Goal: Understand process/instructions: Learn about a topic

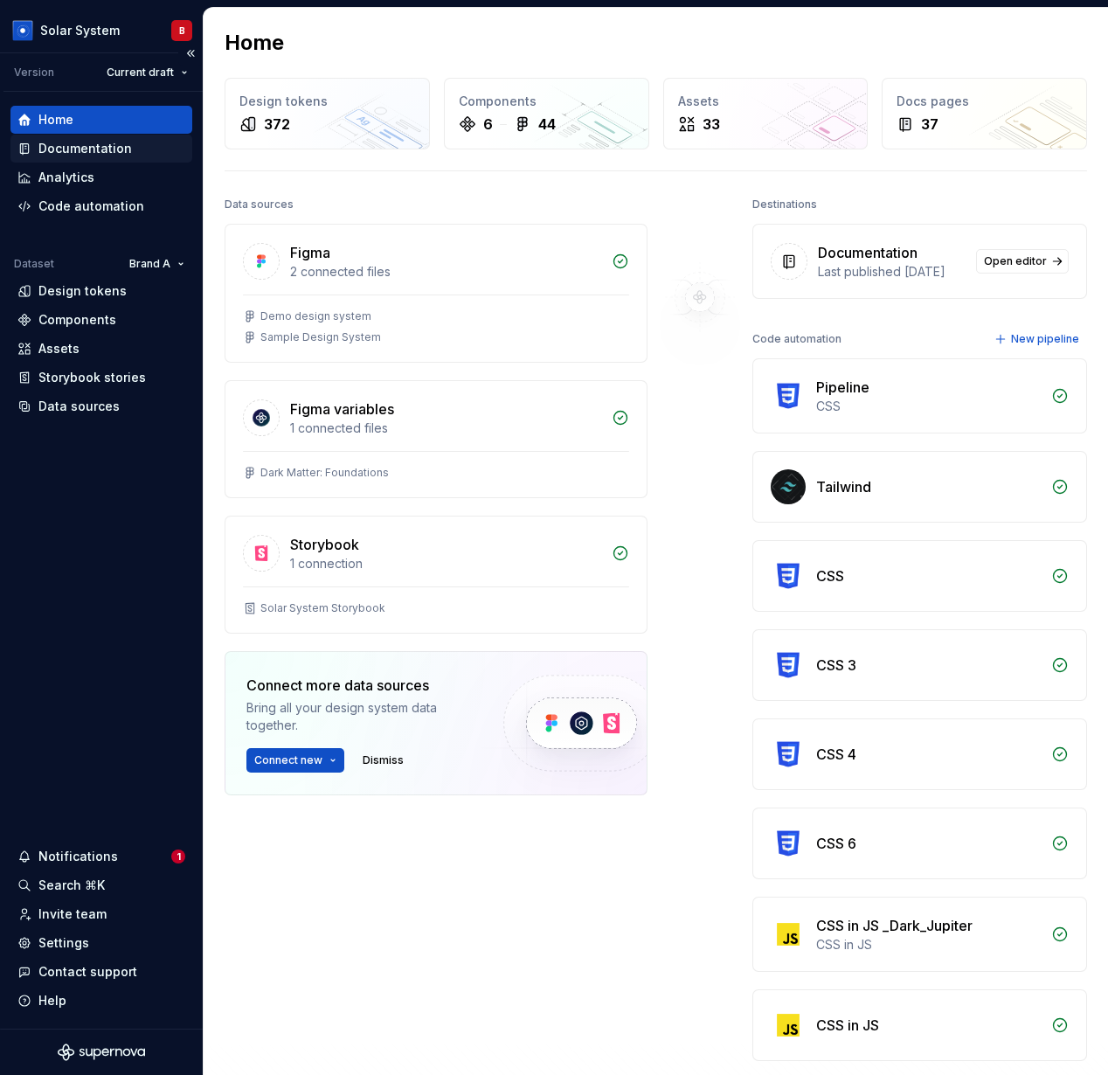
click at [97, 150] on div "Documentation" at bounding box center [85, 148] width 94 height 17
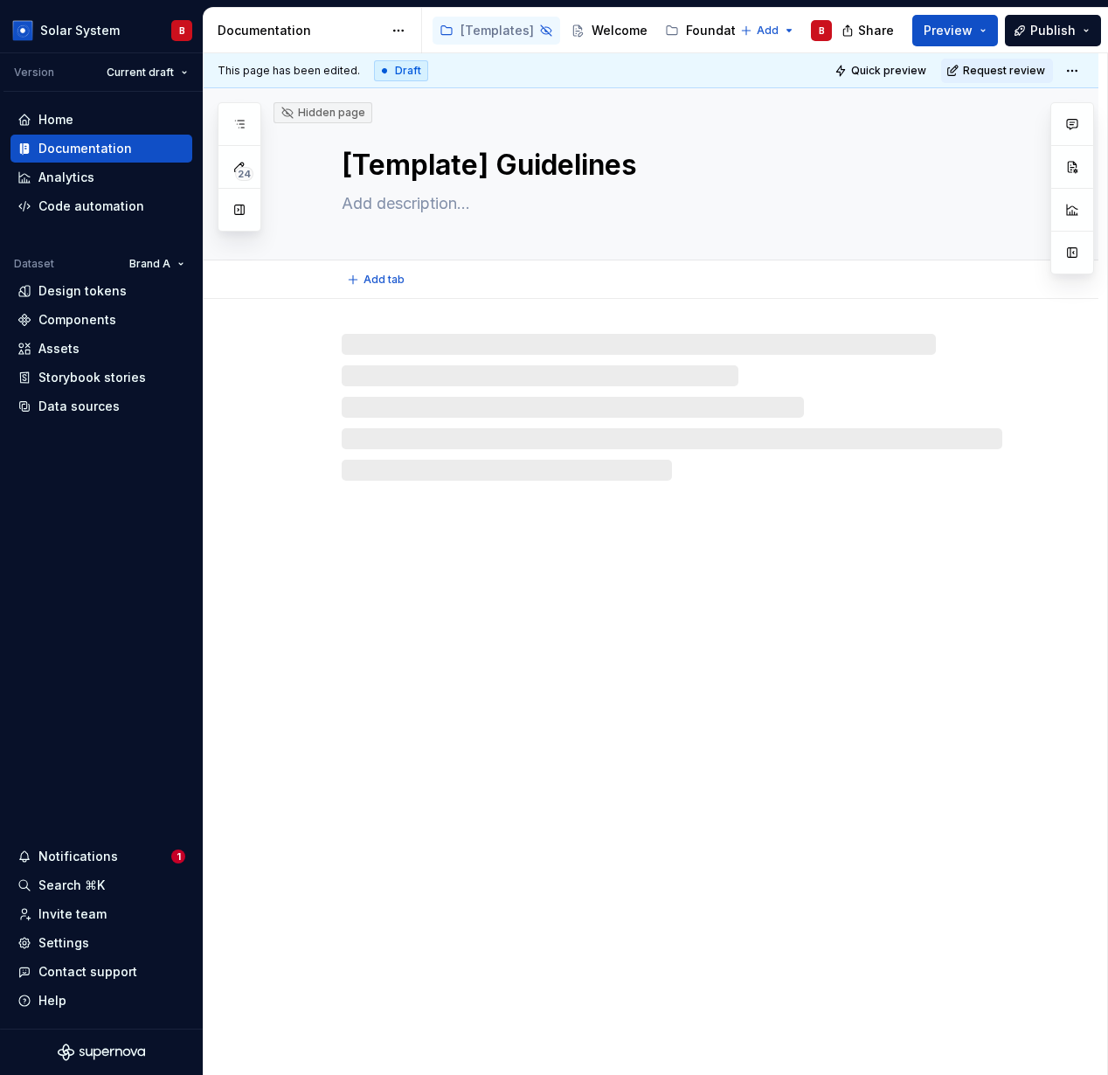
click at [413, 144] on textarea "[Template] Guidelines" at bounding box center [668, 165] width 661 height 42
click at [439, 174] on textarea "[Template] Guidelines" at bounding box center [668, 165] width 661 height 42
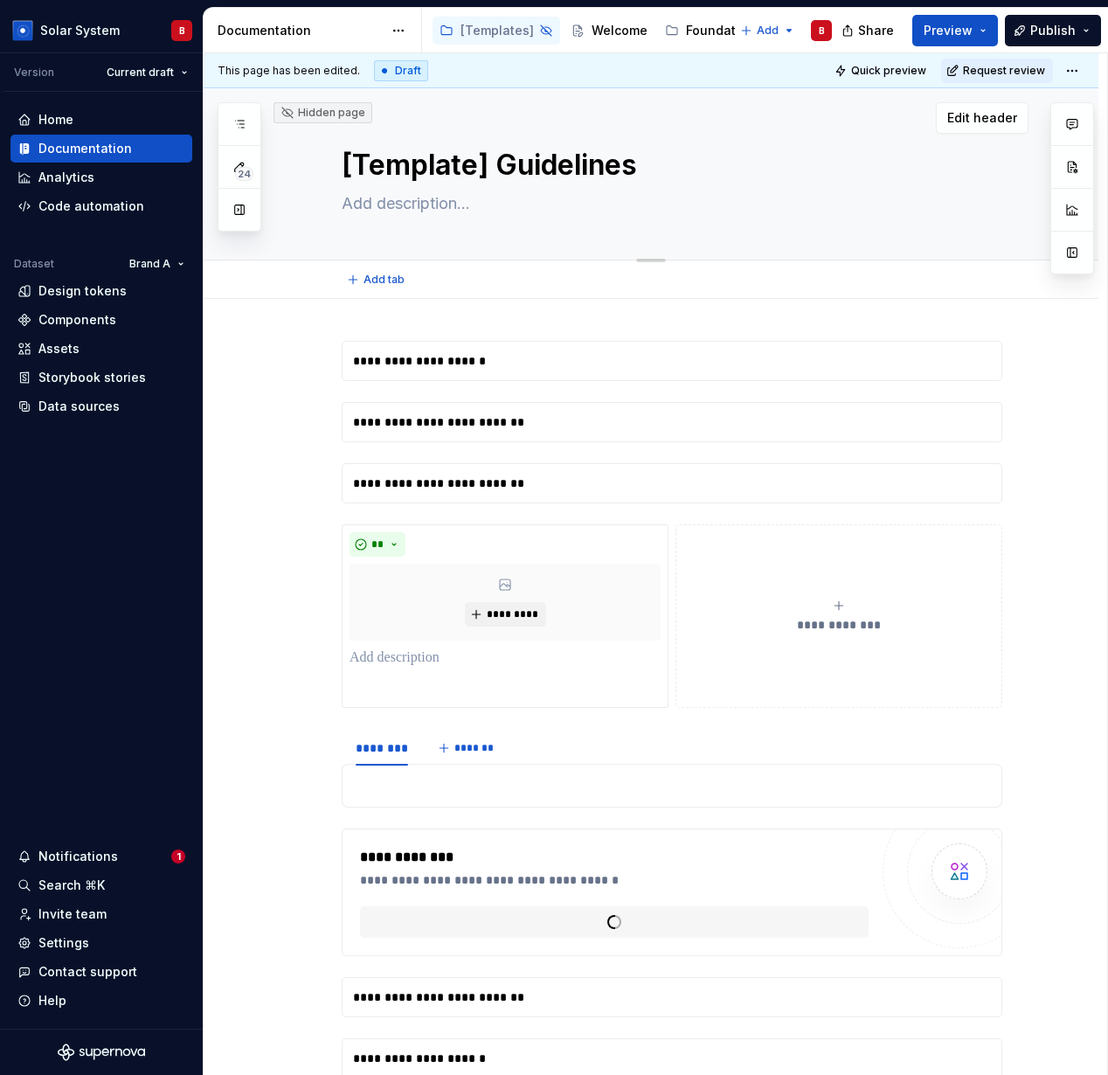
click at [439, 174] on textarea "[Template] Guidelines" at bounding box center [668, 165] width 661 height 42
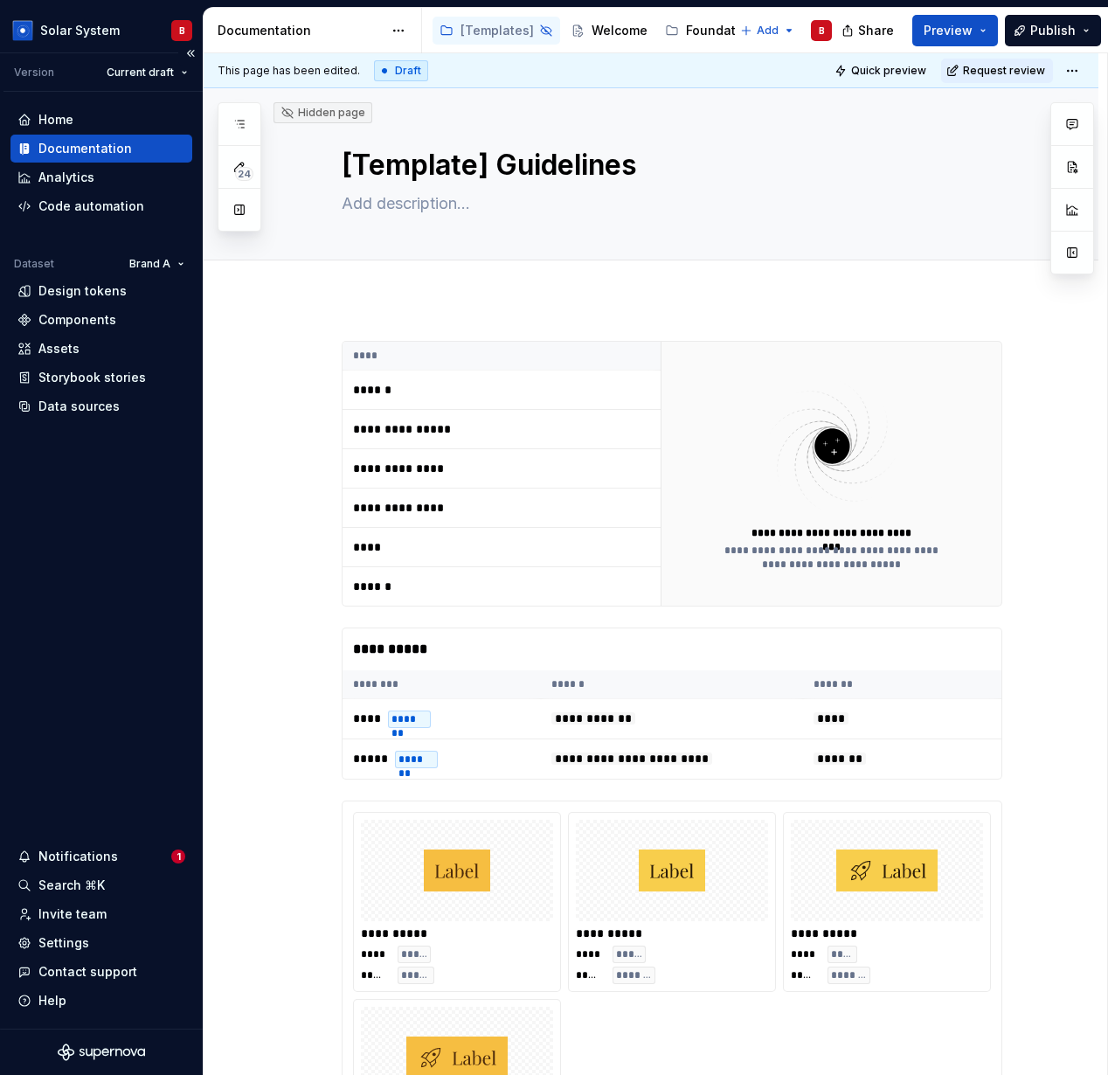
click at [54, 512] on div "Home Documentation Analytics Code automation Dataset Brand A Design tokens Comp…" at bounding box center [101, 560] width 203 height 937
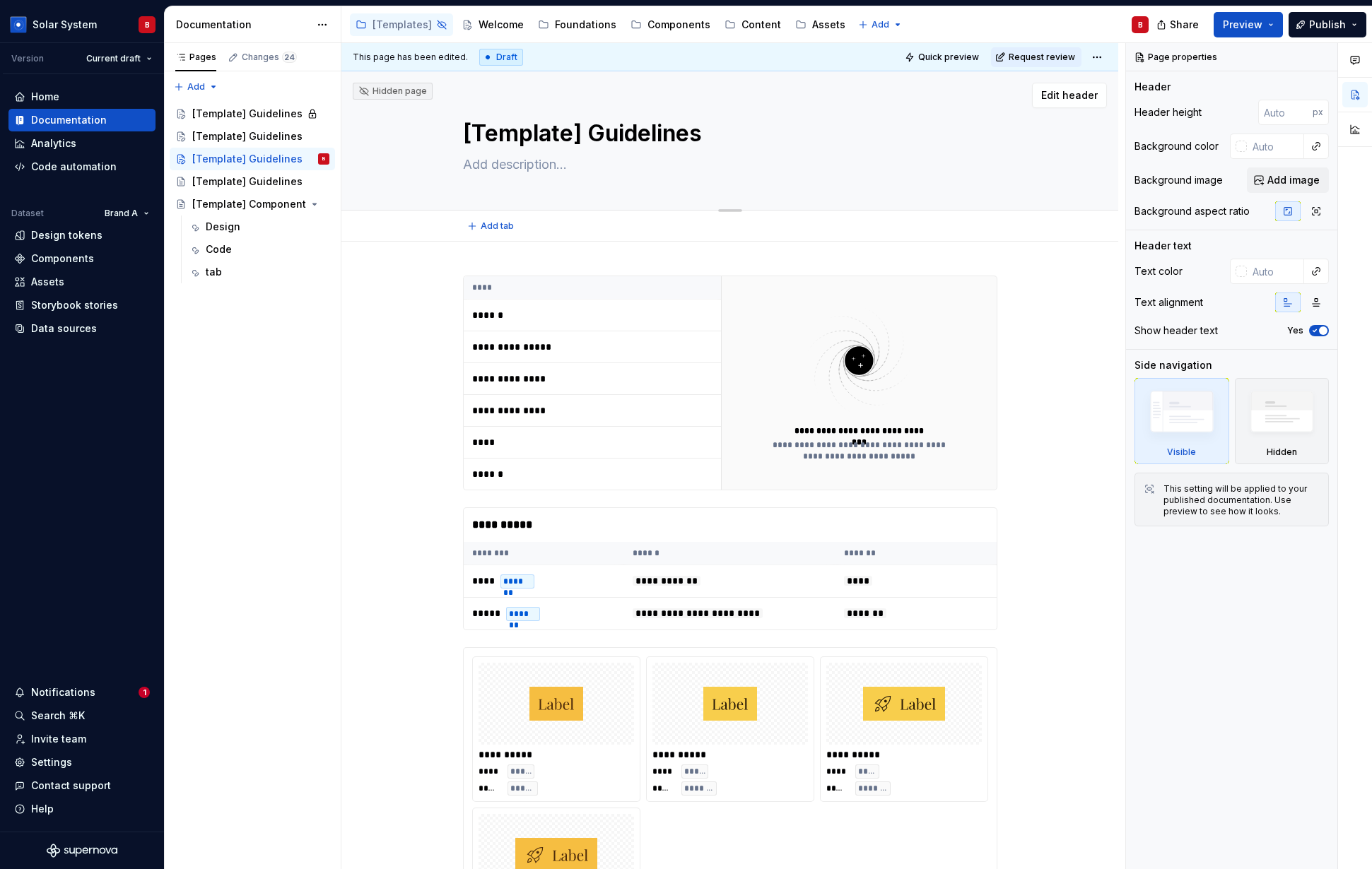
click at [536, 132] on textarea "[Template] Guidelines" at bounding box center [727, 133] width 534 height 34
drag, startPoint x: 1138, startPoint y: 275, endPoint x: 1196, endPoint y: 275, distance: 58.0
click at [896, 275] on div "Text color" at bounding box center [1231, 271] width 194 height 25
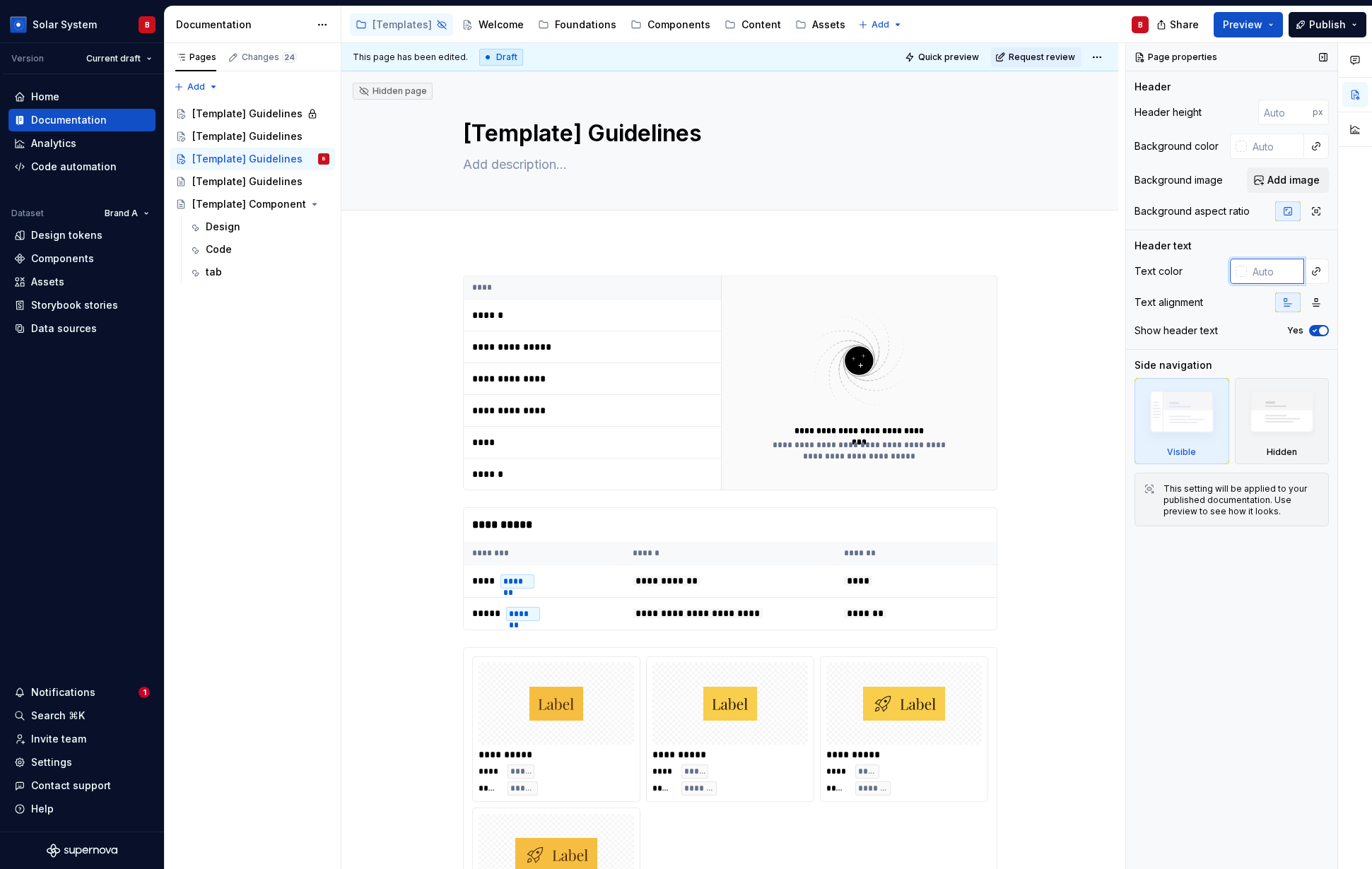
click at [896, 272] on input "text" at bounding box center [1275, 271] width 57 height 25
click at [656, 139] on textarea "[Template] Guidelines" at bounding box center [727, 133] width 534 height 34
type textarea "*"
click at [896, 265] on input "text" at bounding box center [1275, 271] width 57 height 25
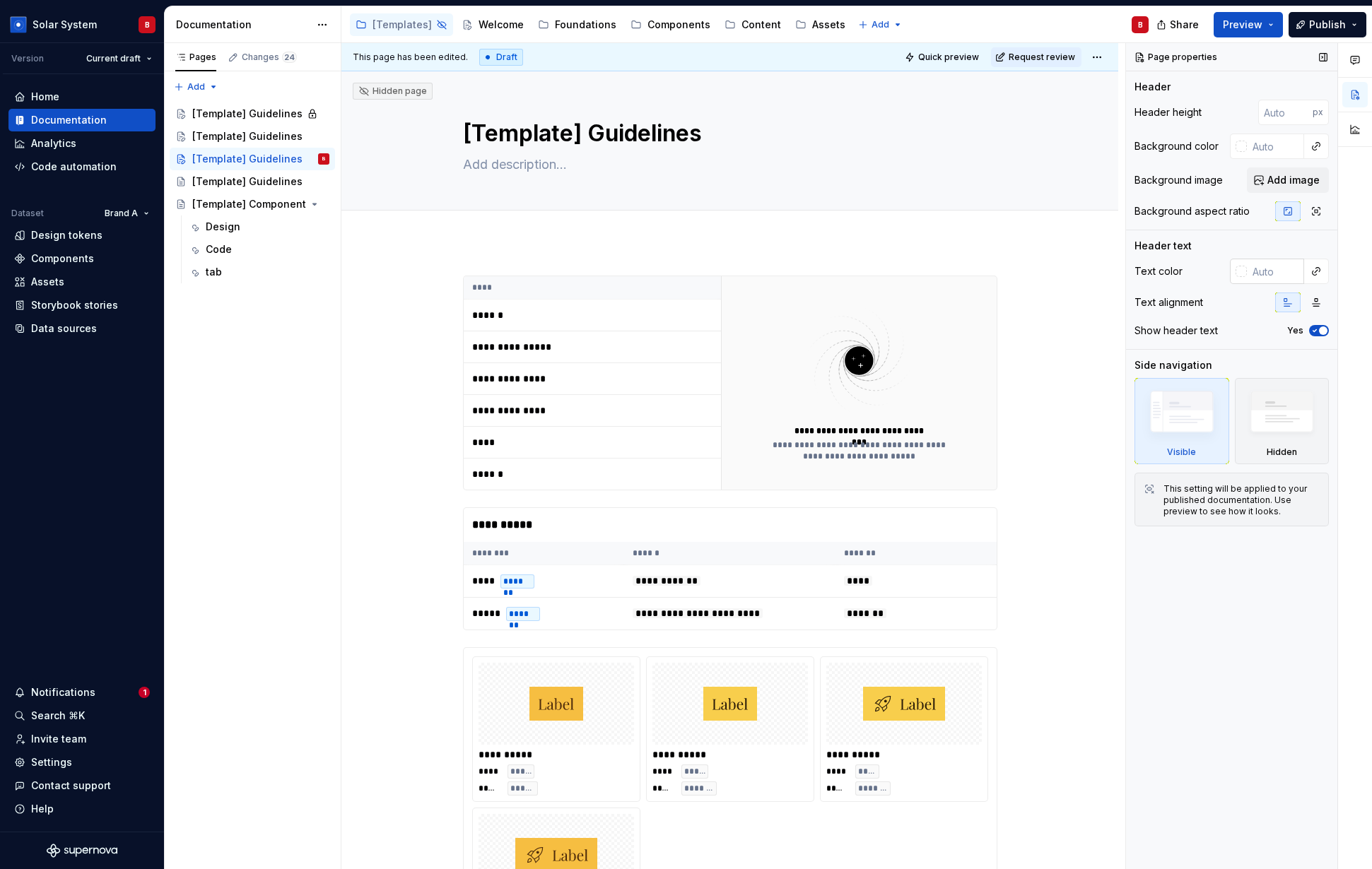
click at [896, 266] on div at bounding box center [1241, 272] width 11 height 11
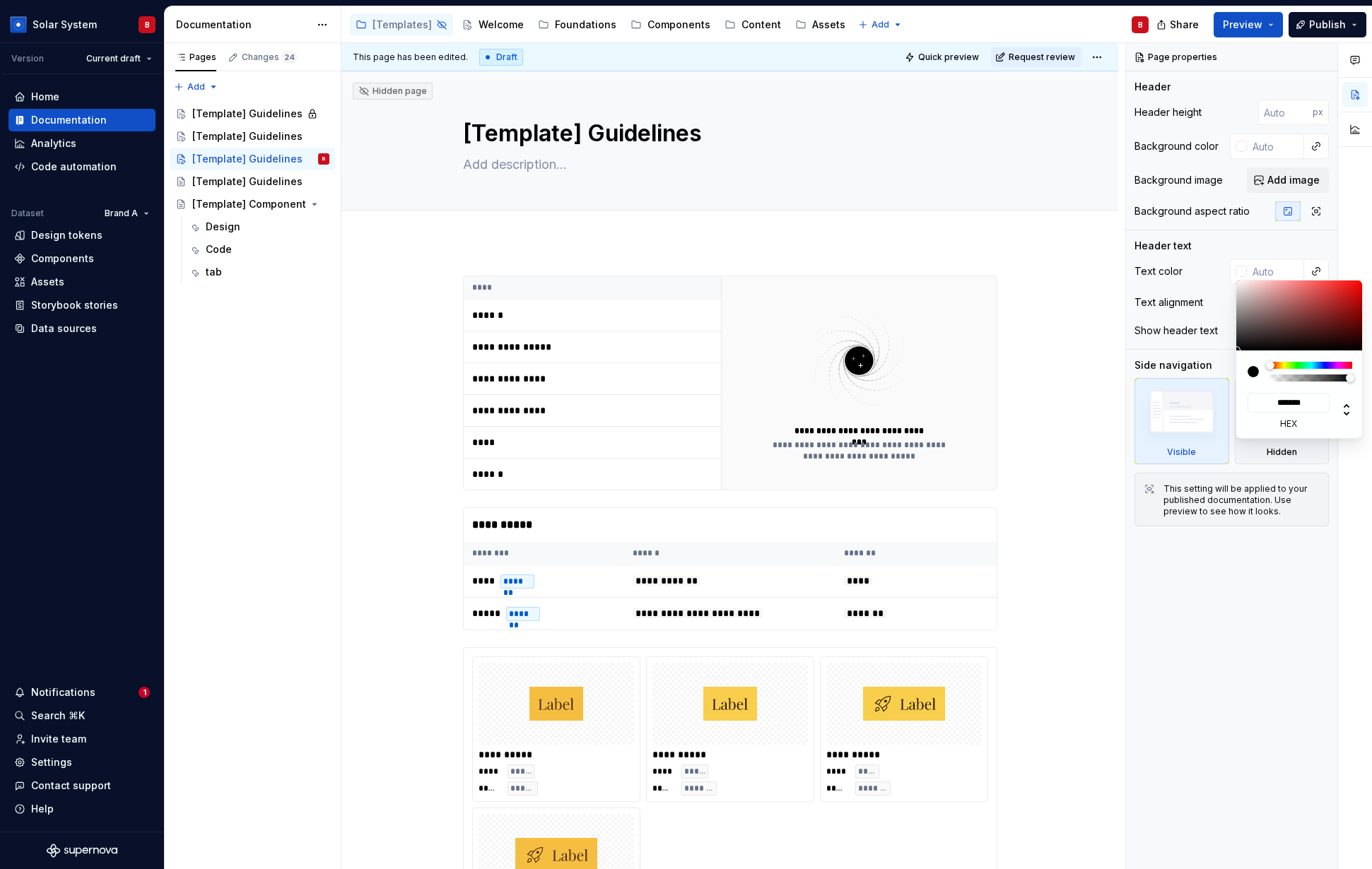
type input "#A02D2D"
type input "*******"
click at [896, 306] on div at bounding box center [1299, 315] width 127 height 70
type textarea "*"
type input "#900E0E"
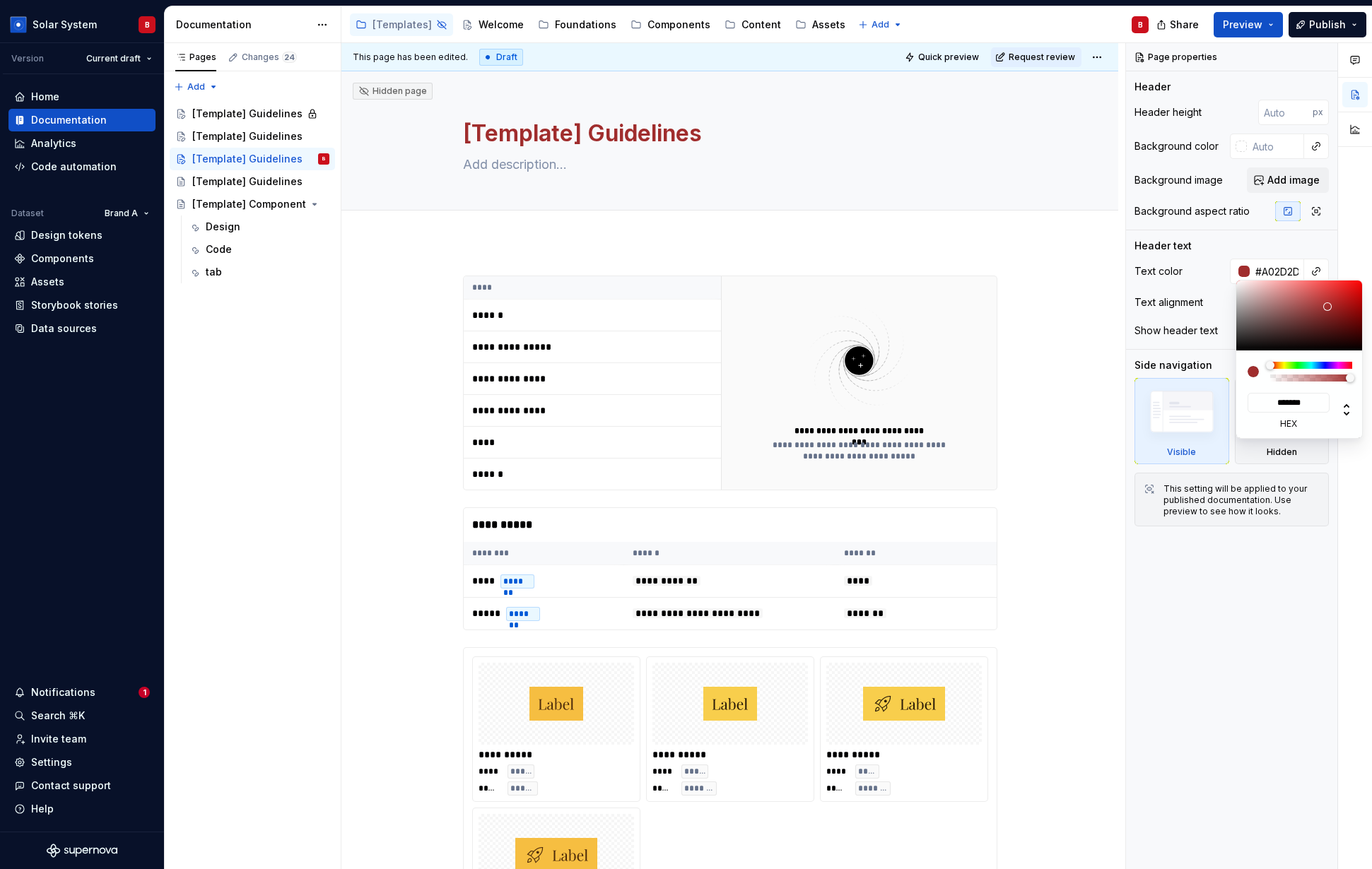
type input "*******"
click at [896, 311] on div at bounding box center [1299, 315] width 127 height 70
type textarea "*"
type input "#AF1414"
type input "*******"
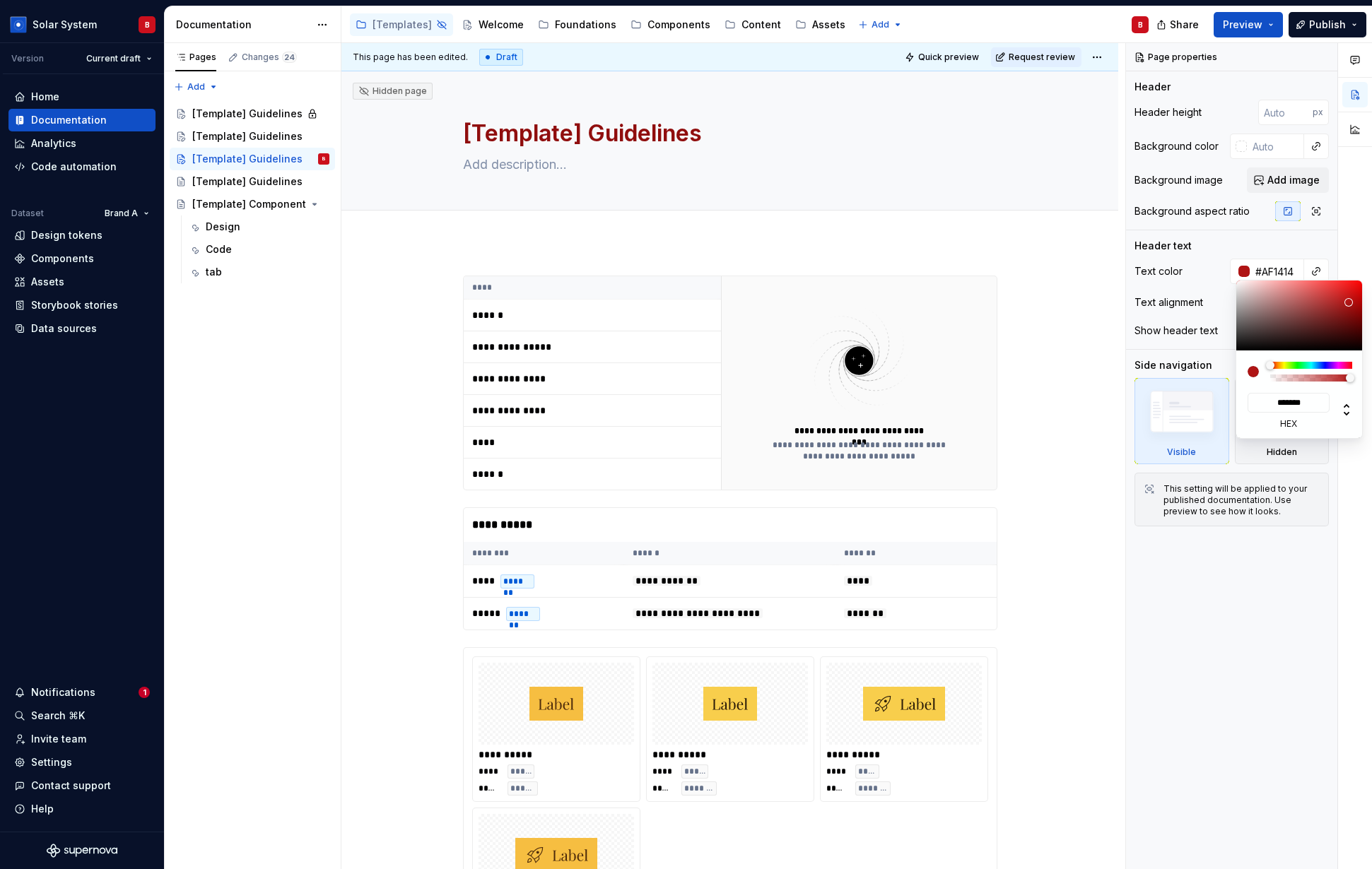
type input "#D81919"
type input "*******"
type input "#F01C1C"
type input "*******"
type input "#FF2121"
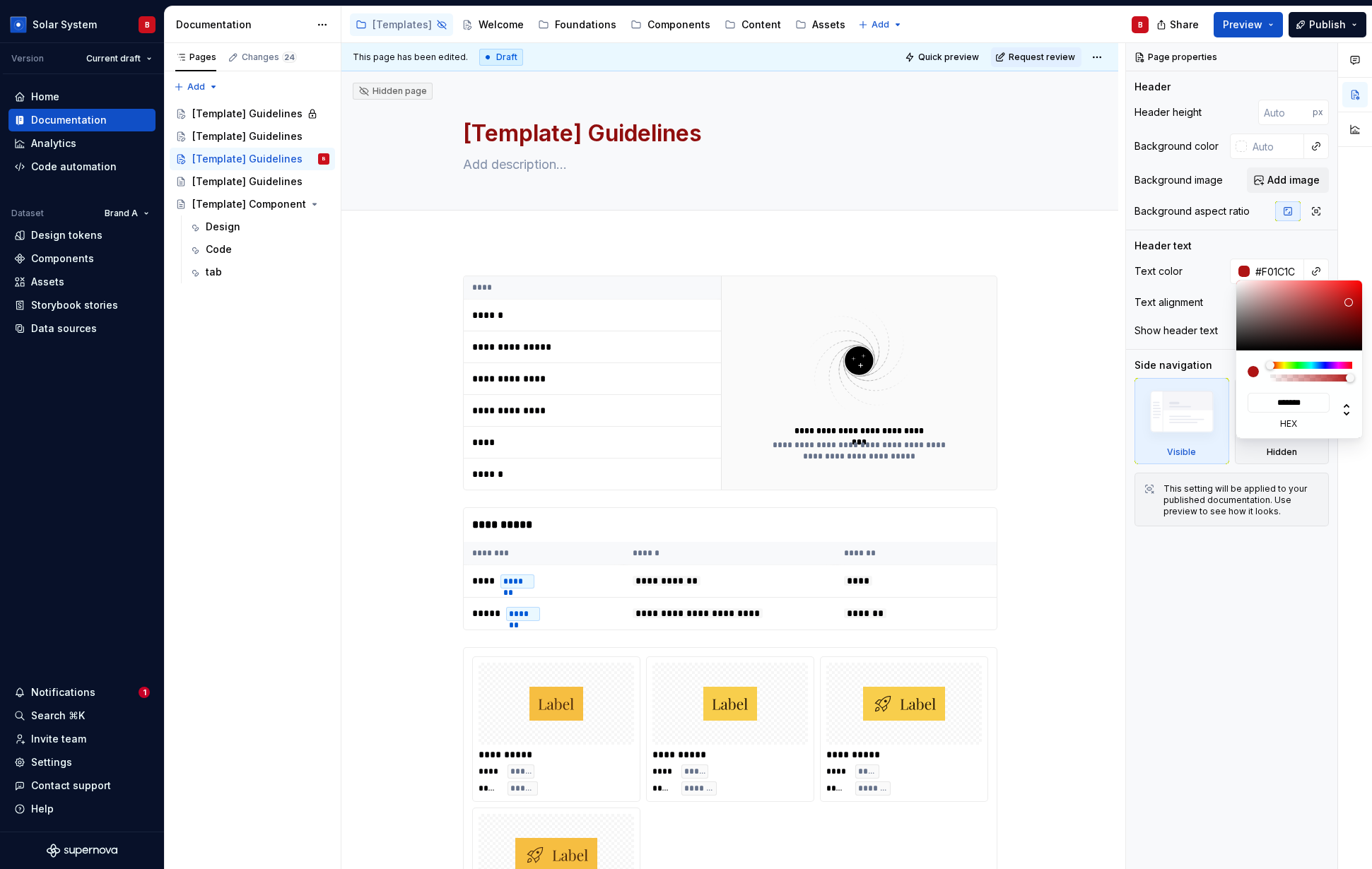
type input "*******"
drag, startPoint x: 1349, startPoint y: 302, endPoint x: 1347, endPoint y: 279, distance: 23.1
click at [896, 280] on div "******* hex" at bounding box center [1298, 359] width 127 height 159
click at [775, 570] on html "Solar System B Version Current draft Home Documentation Analytics Code automati…" at bounding box center [686, 434] width 1372 height 869
type textarea "*"
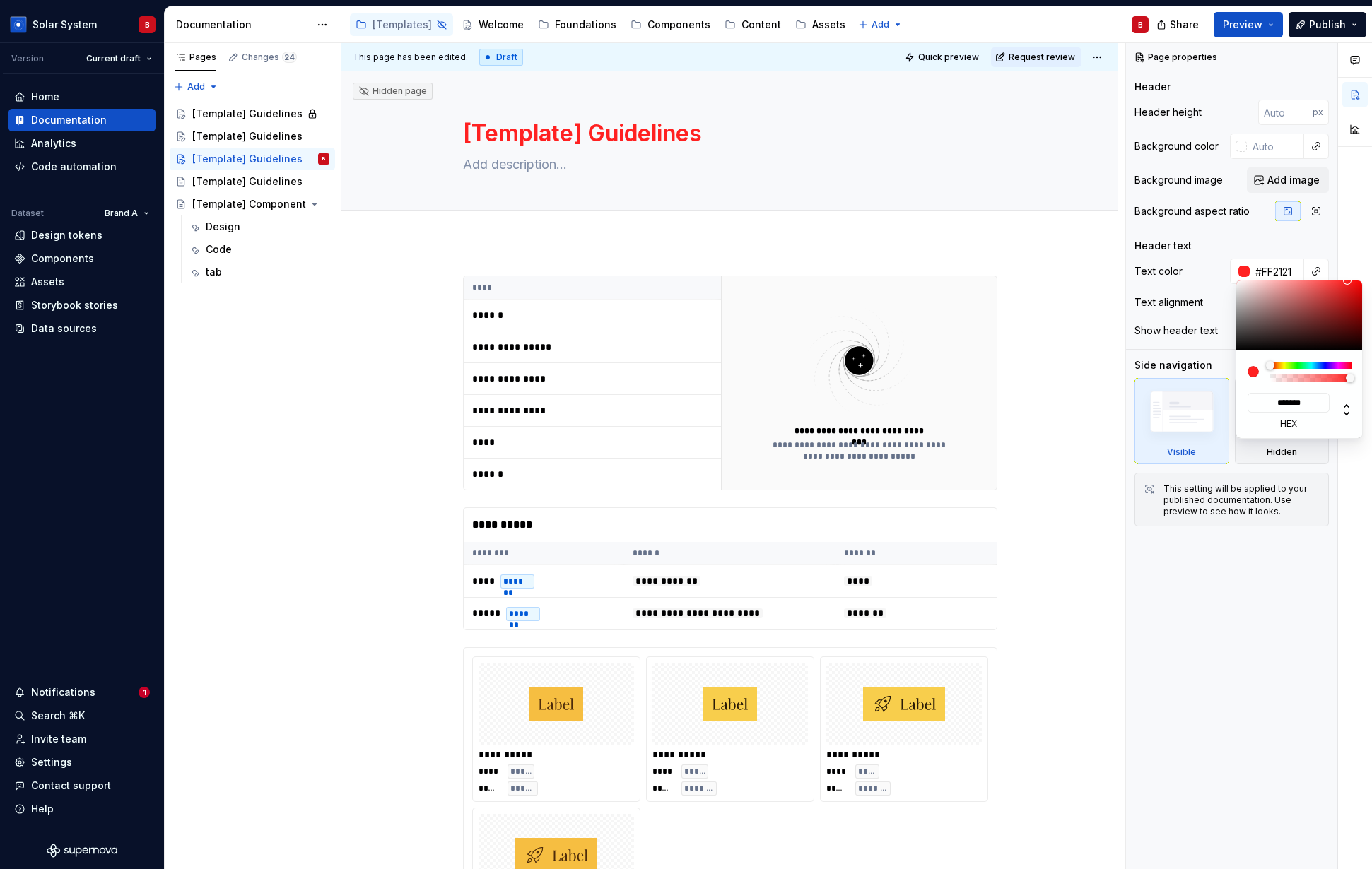
click at [729, 490] on html "Solar System B Version Current draft Home Documentation Analytics Code automati…" at bounding box center [686, 434] width 1372 height 869
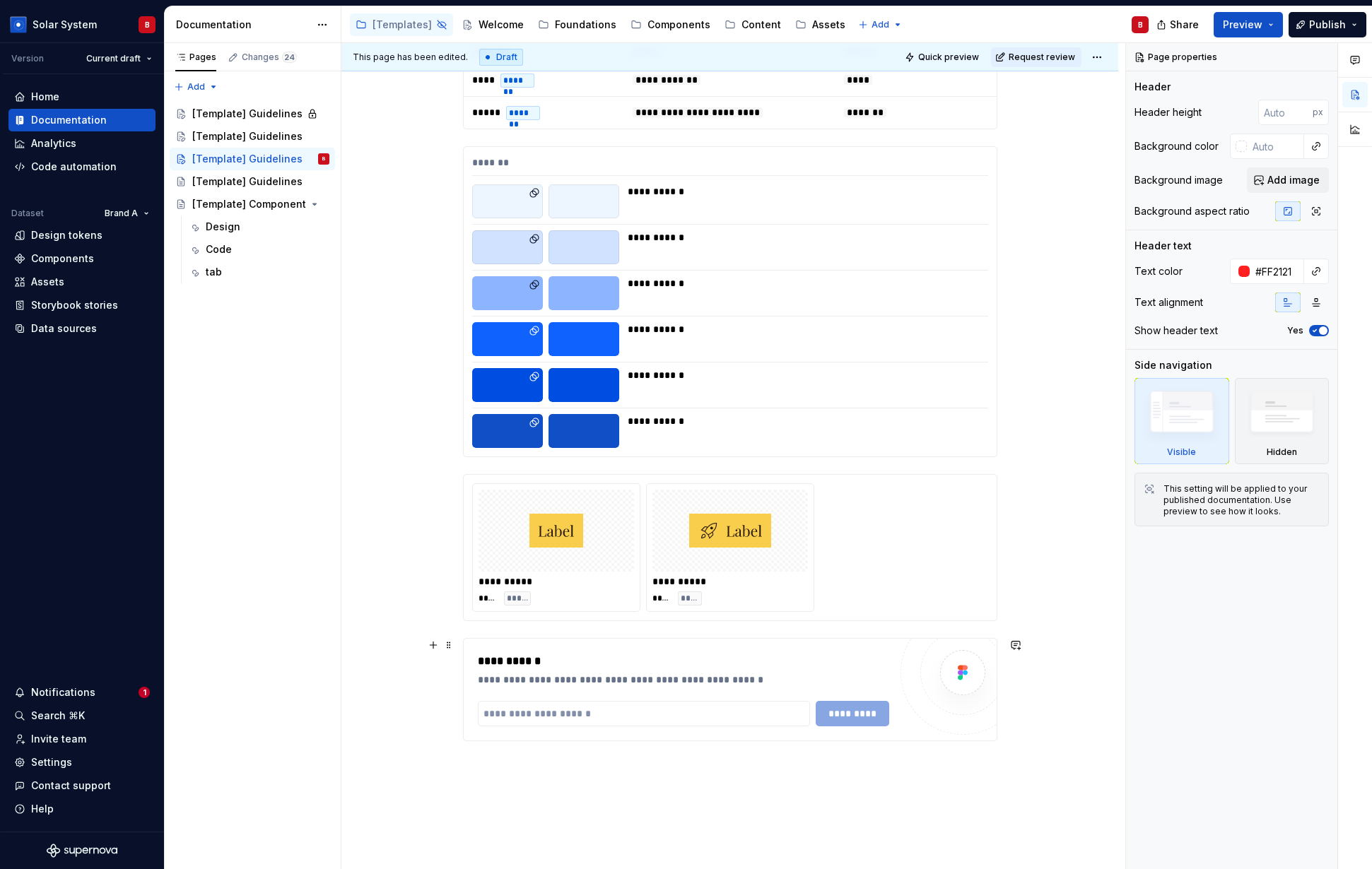
scroll to position [1522, 0]
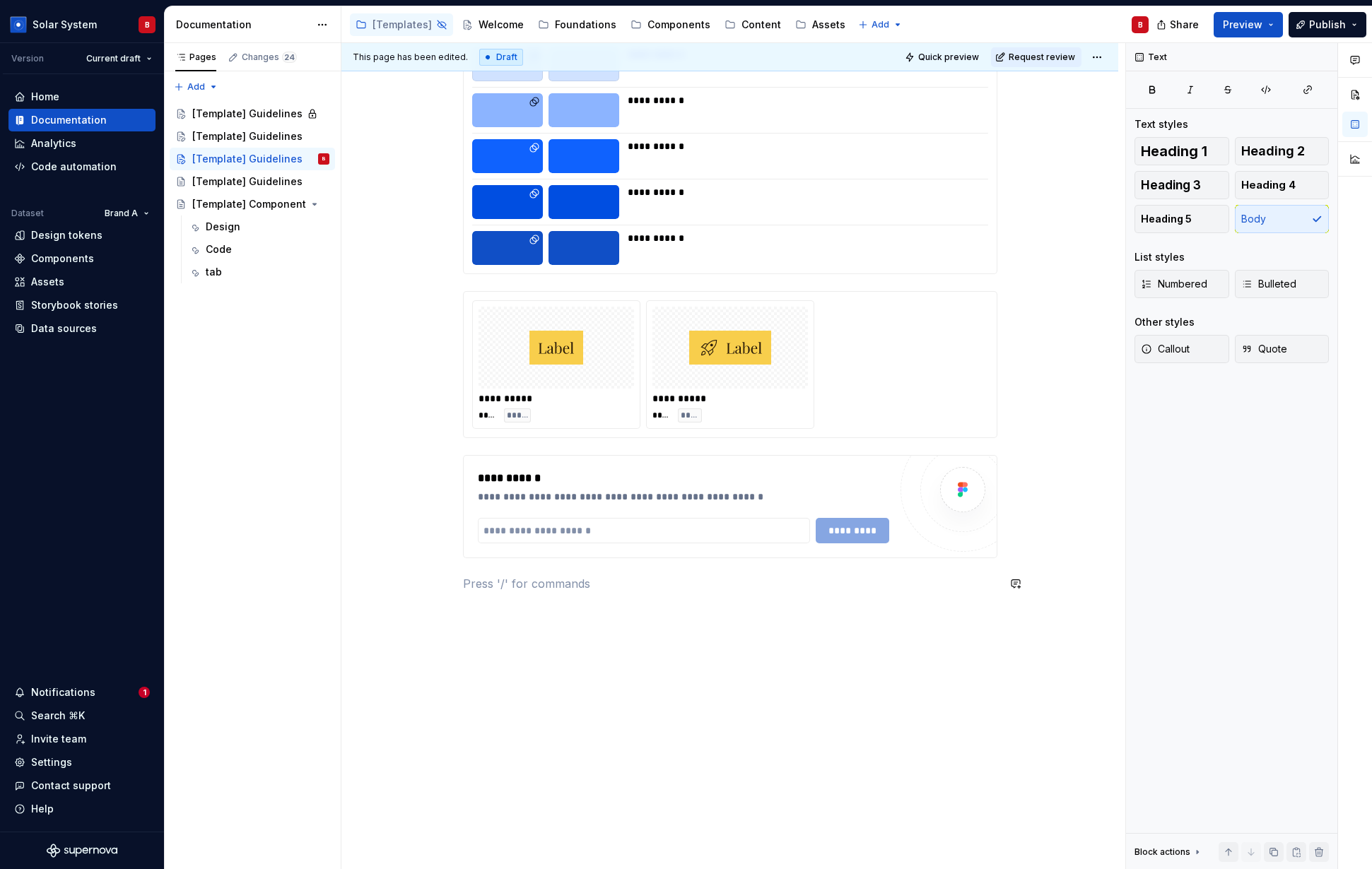
click at [485, 584] on p "sdfhskjdfhshdf" at bounding box center [730, 584] width 534 height 17
click at [512, 582] on p "sdfhskjdfhshdf" at bounding box center [730, 584] width 534 height 17
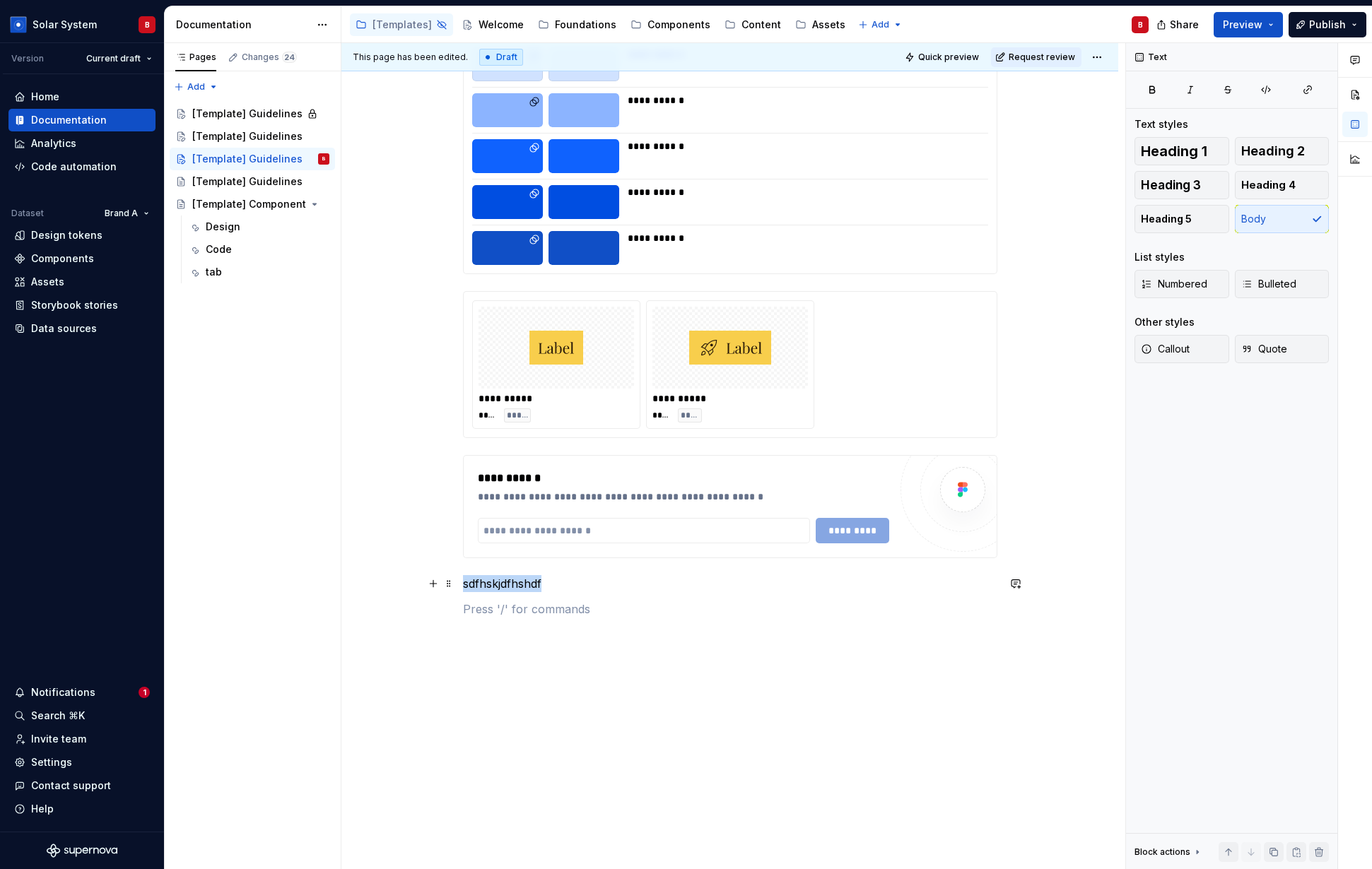
click at [512, 582] on p "sdfhskjdfhshdf" at bounding box center [730, 584] width 534 height 17
click at [528, 560] on button "Text" at bounding box center [517, 557] width 43 height 19
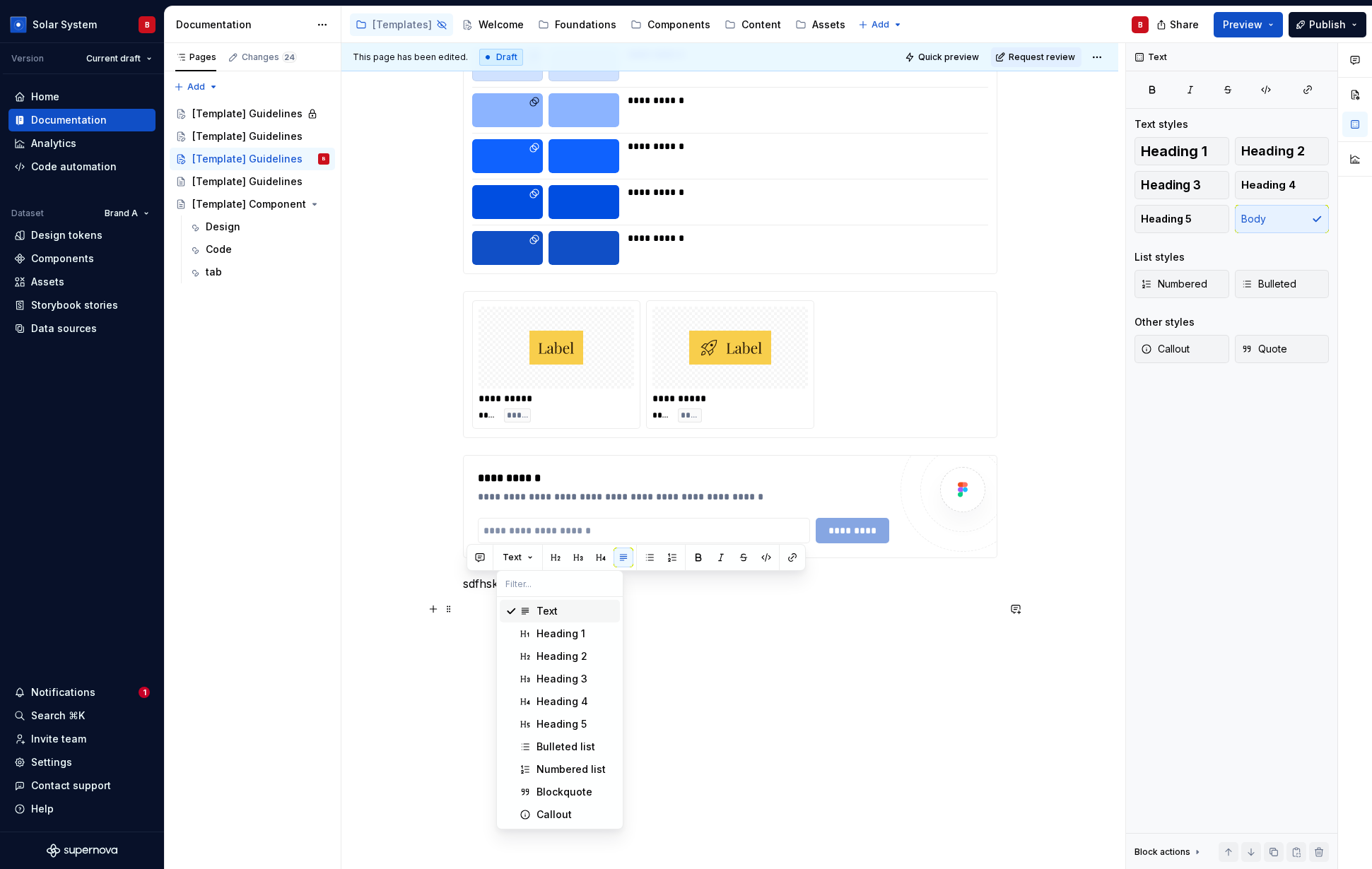
click at [728, 617] on p at bounding box center [730, 609] width 534 height 17
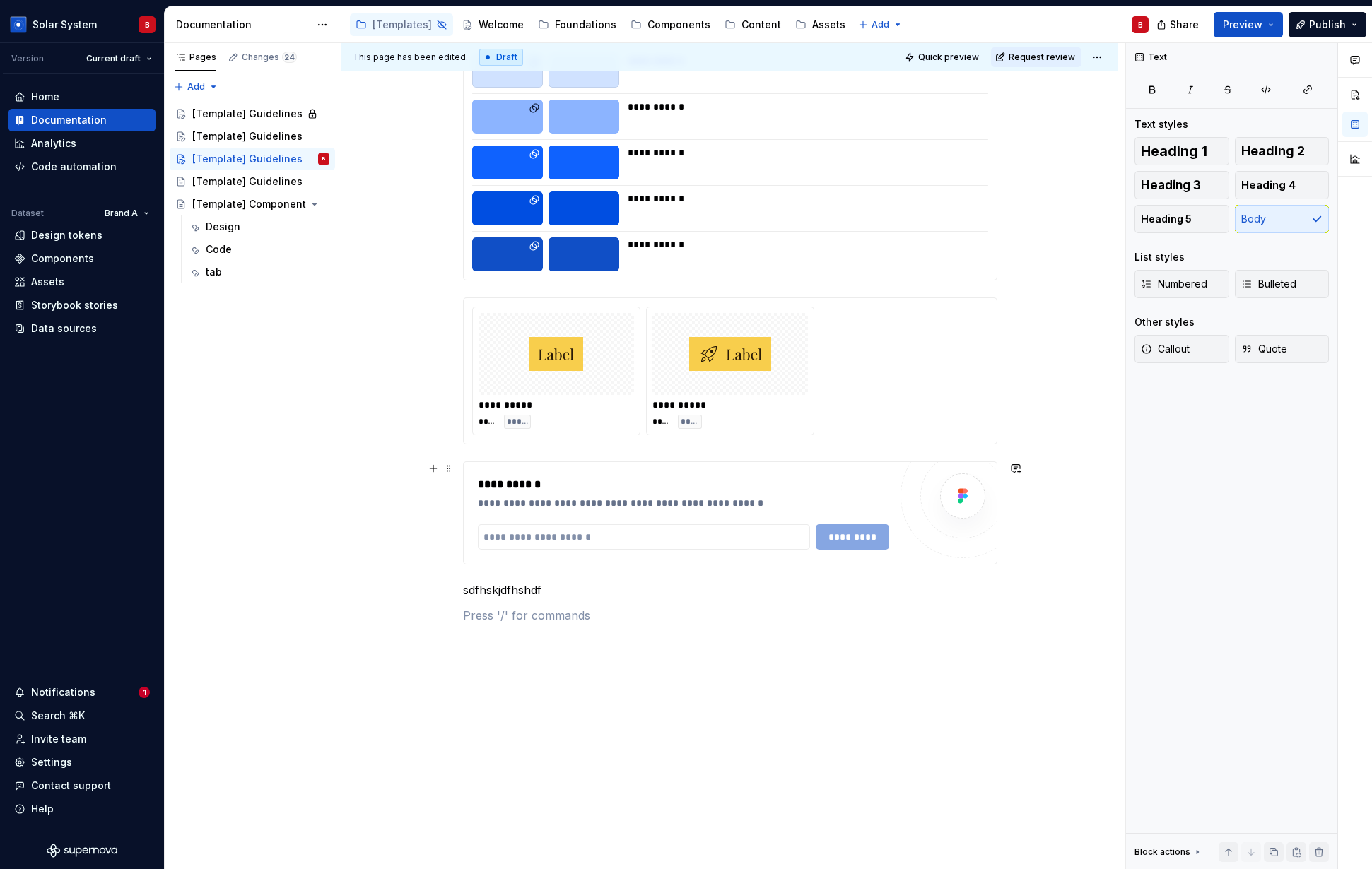
scroll to position [1547, 0]
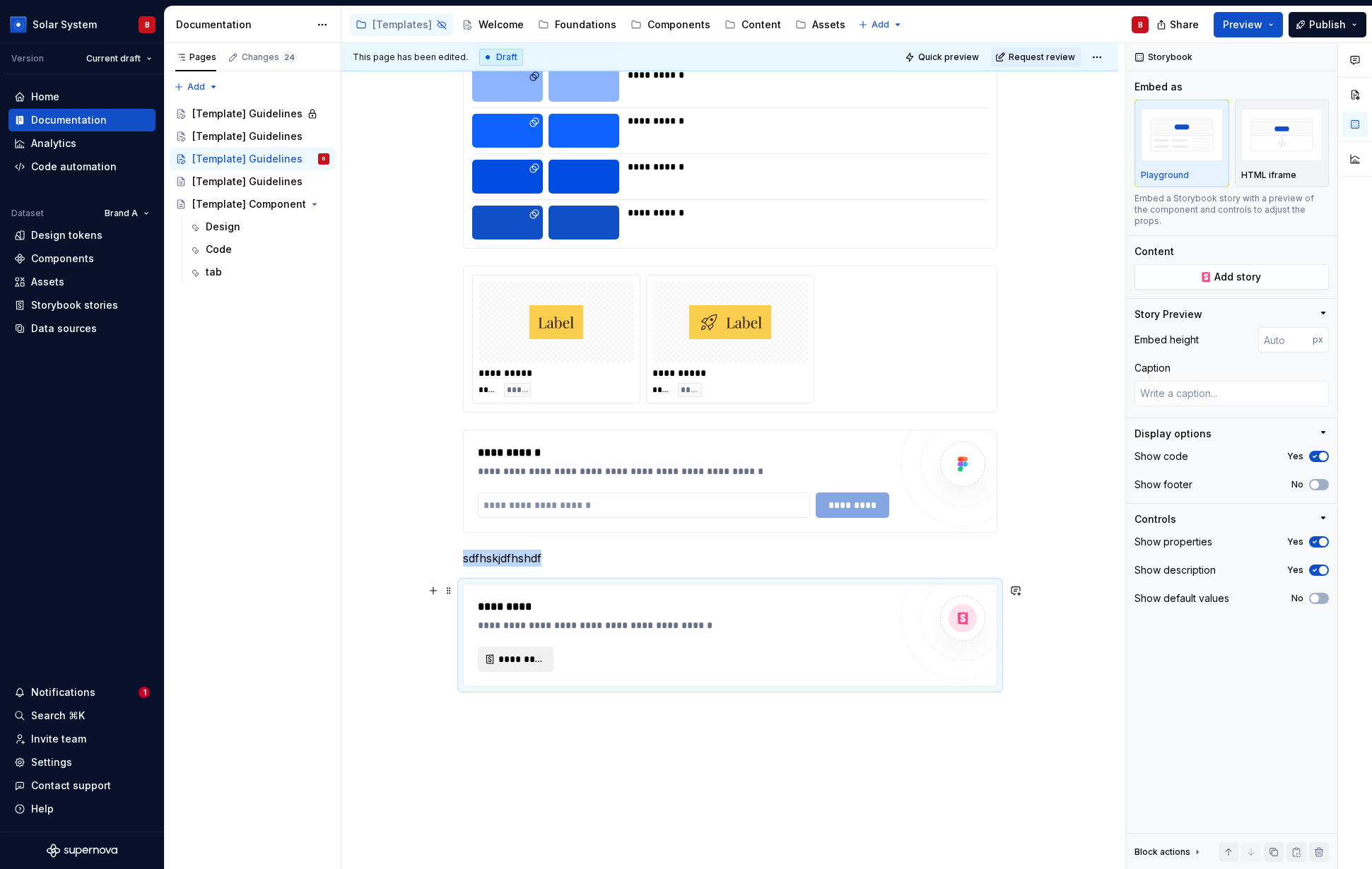
click at [504, 660] on span "*********" at bounding box center [521, 659] width 46 height 14
type textarea "*"
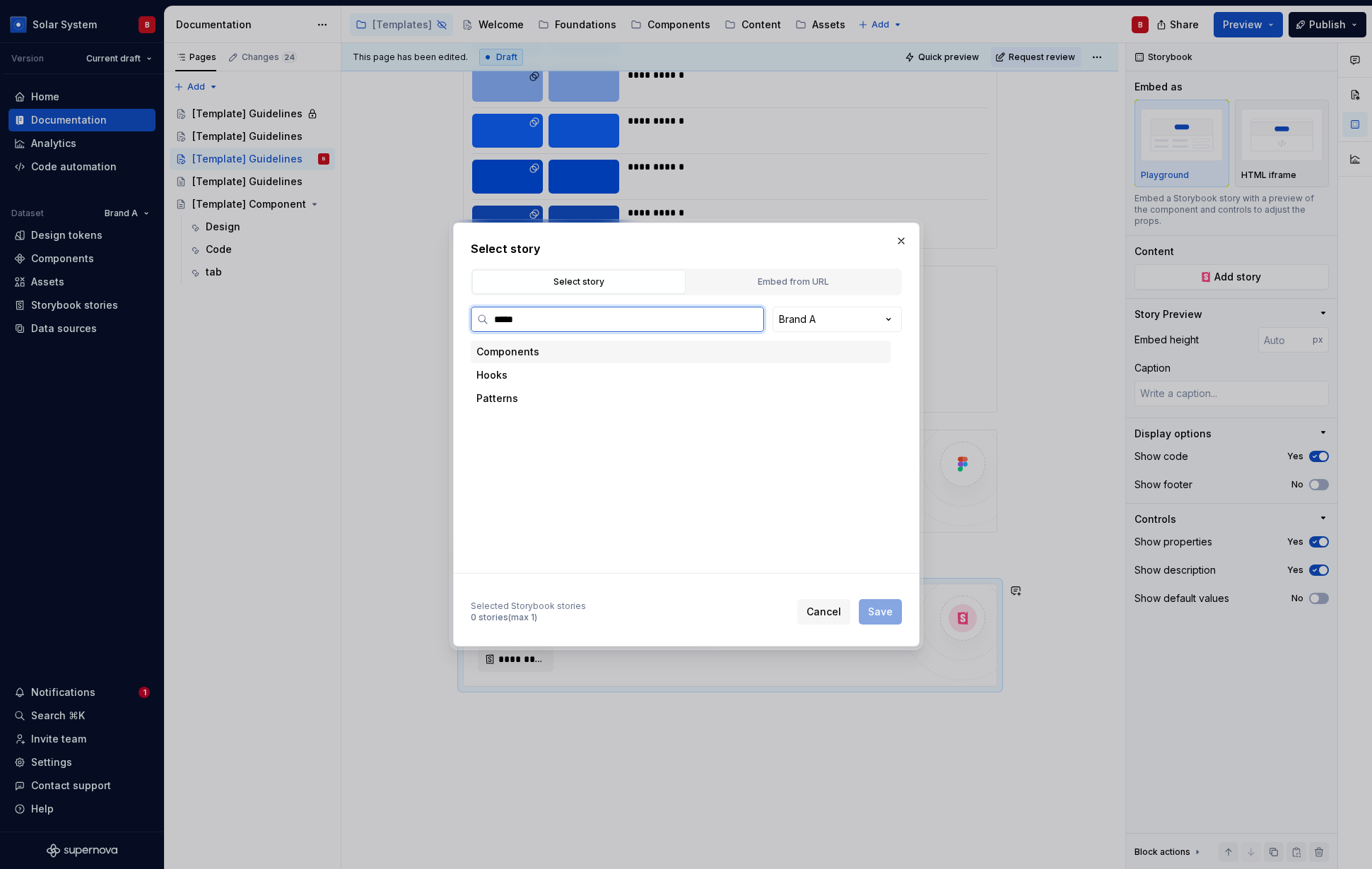
type input "******"
click at [581, 398] on div "Button Critical" at bounding box center [553, 398] width 67 height 14
click at [576, 441] on div "Base" at bounding box center [700, 445] width 379 height 23
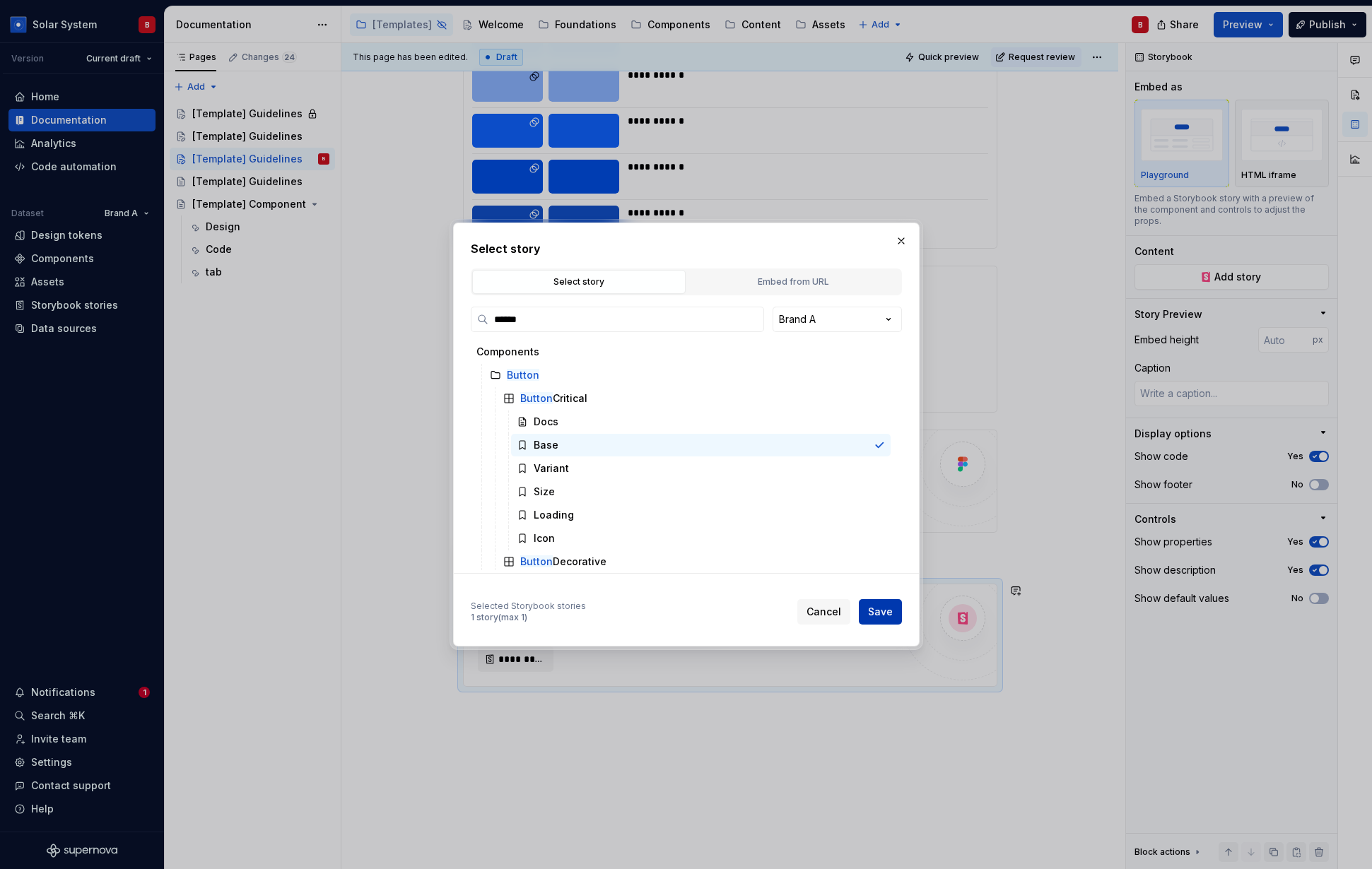
click at [882, 613] on span "Save" at bounding box center [880, 611] width 25 height 14
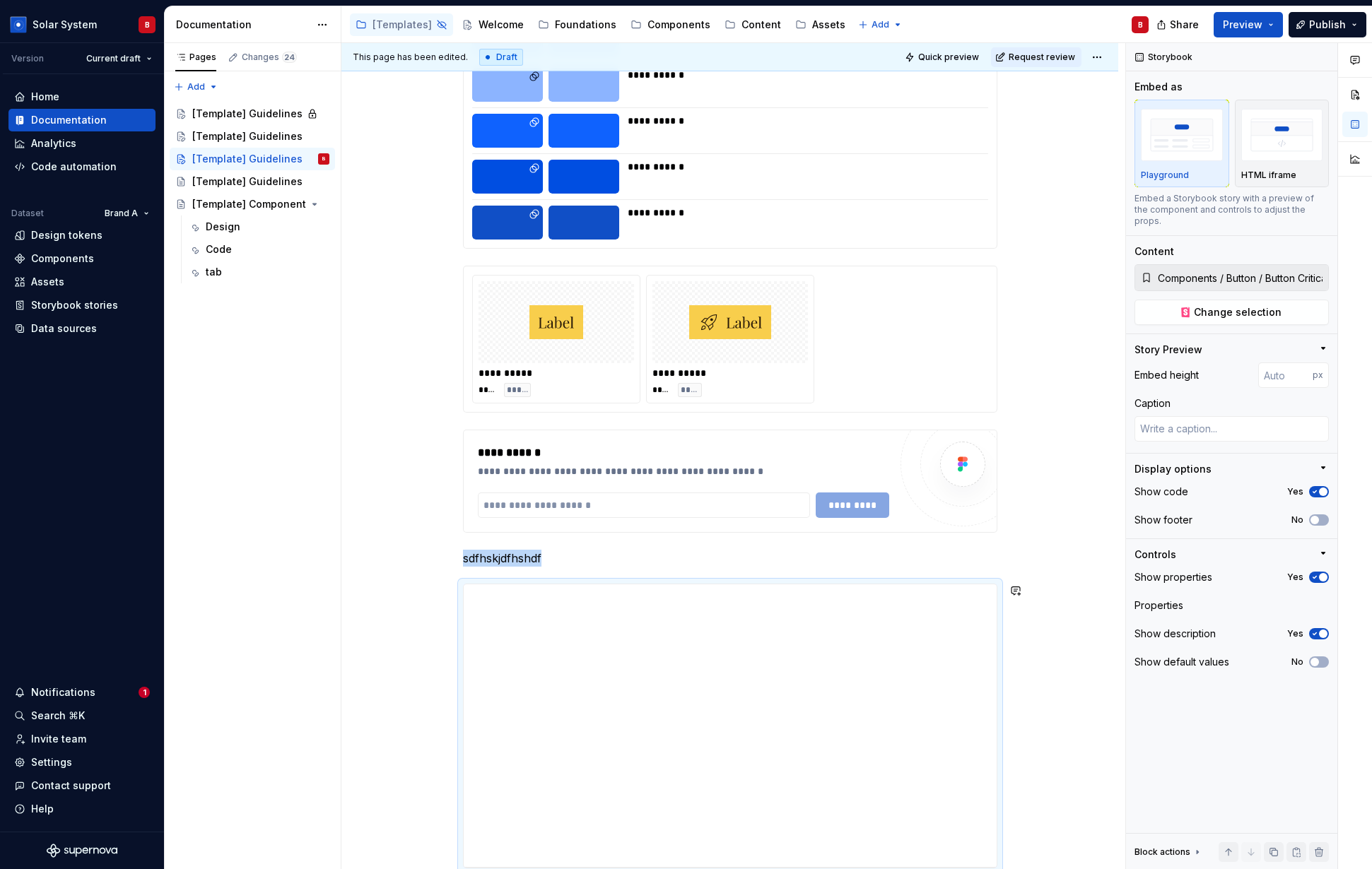
scroll to position [1709, 0]
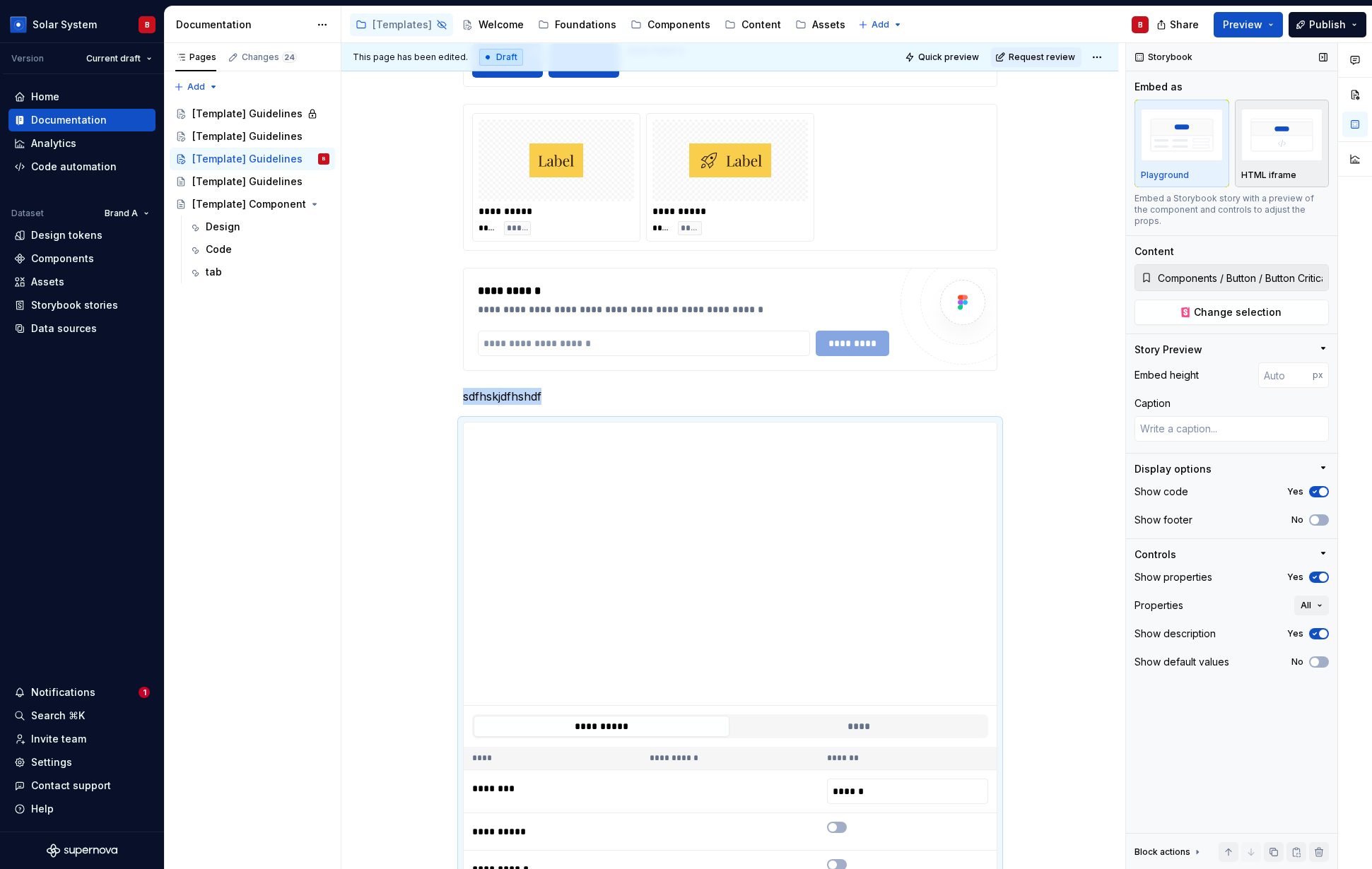
click at [896, 154] on img "button" at bounding box center [1281, 135] width 82 height 52
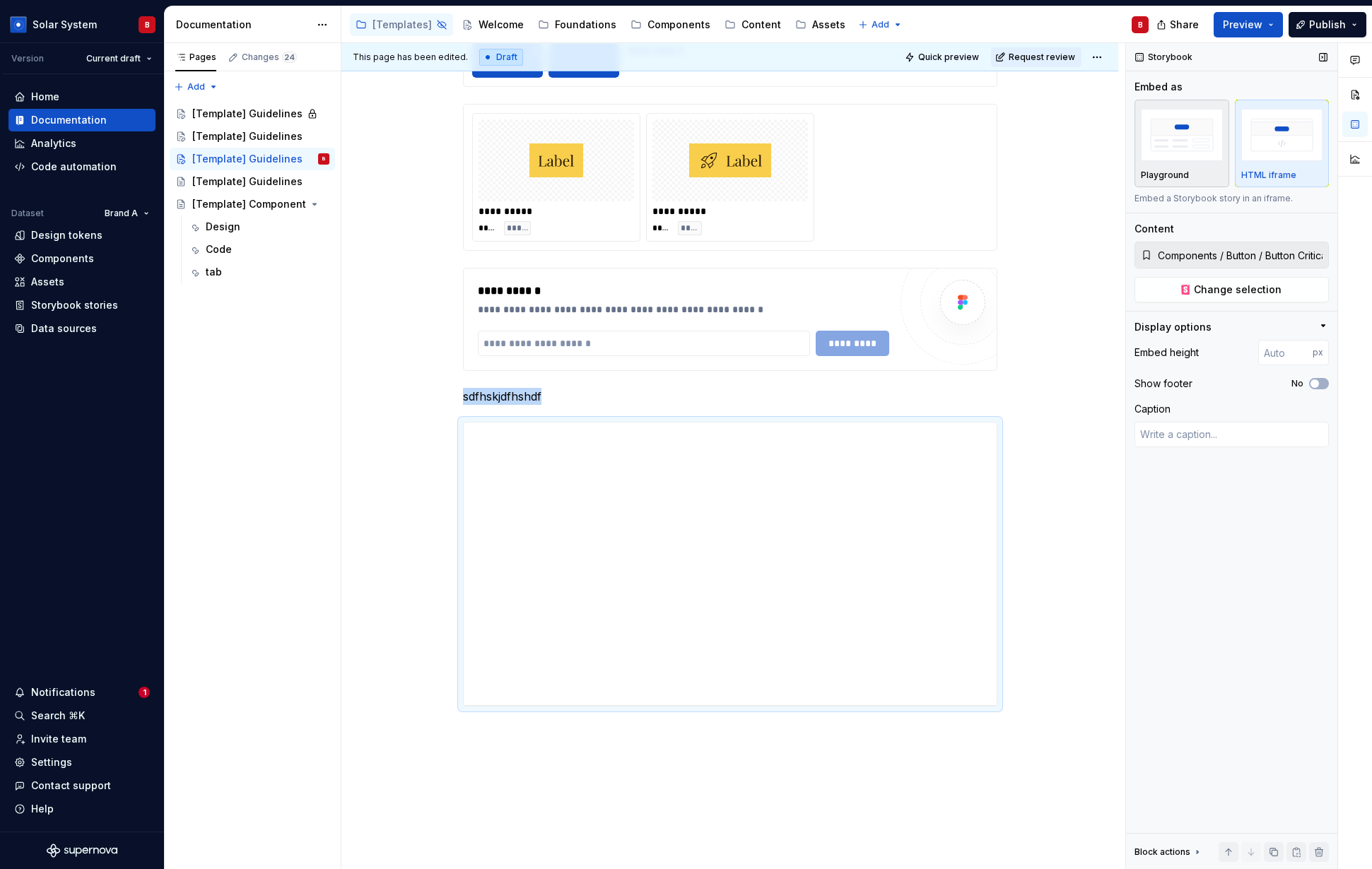
click at [896, 173] on div "Playground" at bounding box center [1181, 175] width 82 height 11
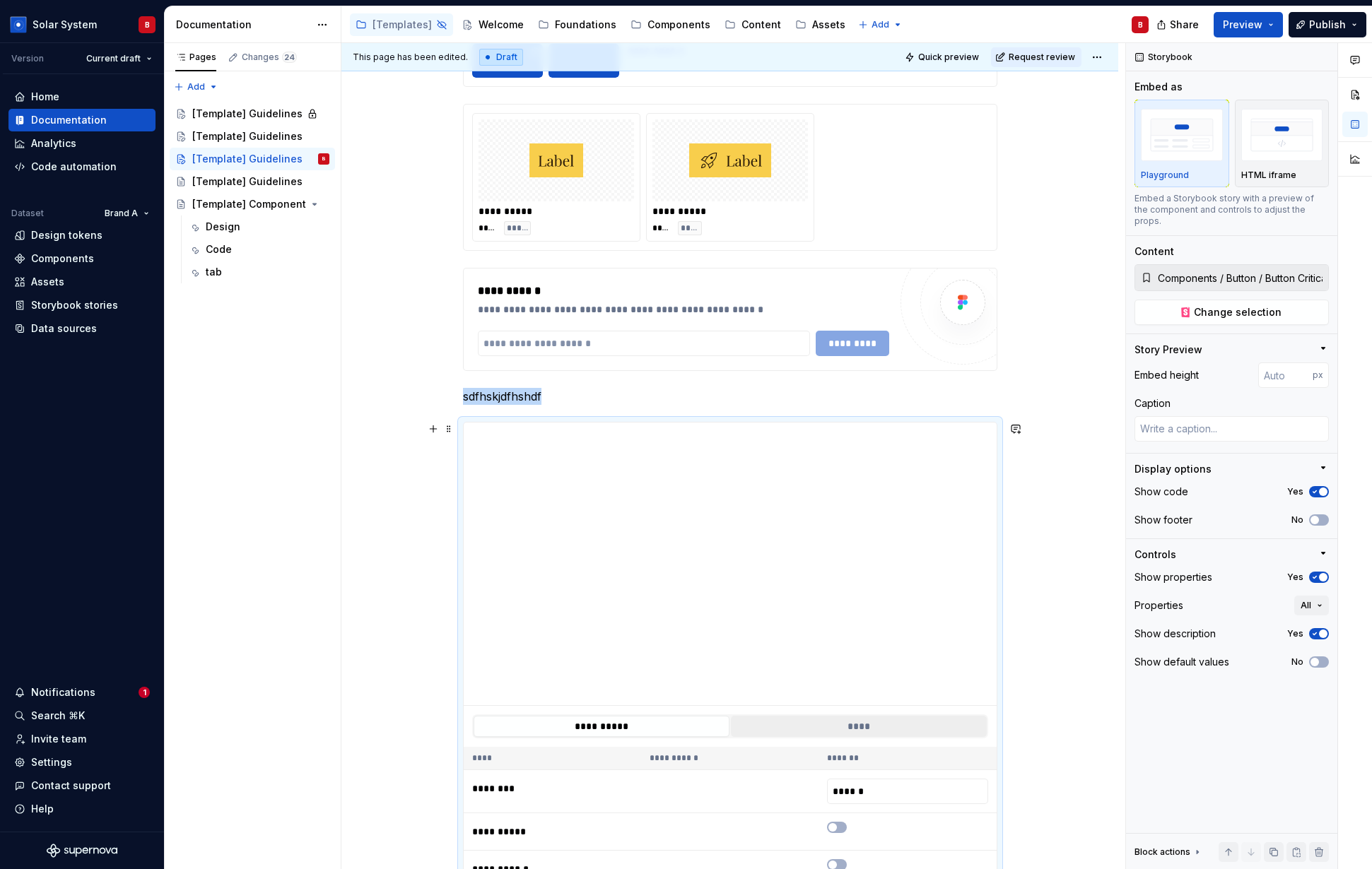
click at [865, 728] on button "****" at bounding box center [859, 726] width 255 height 21
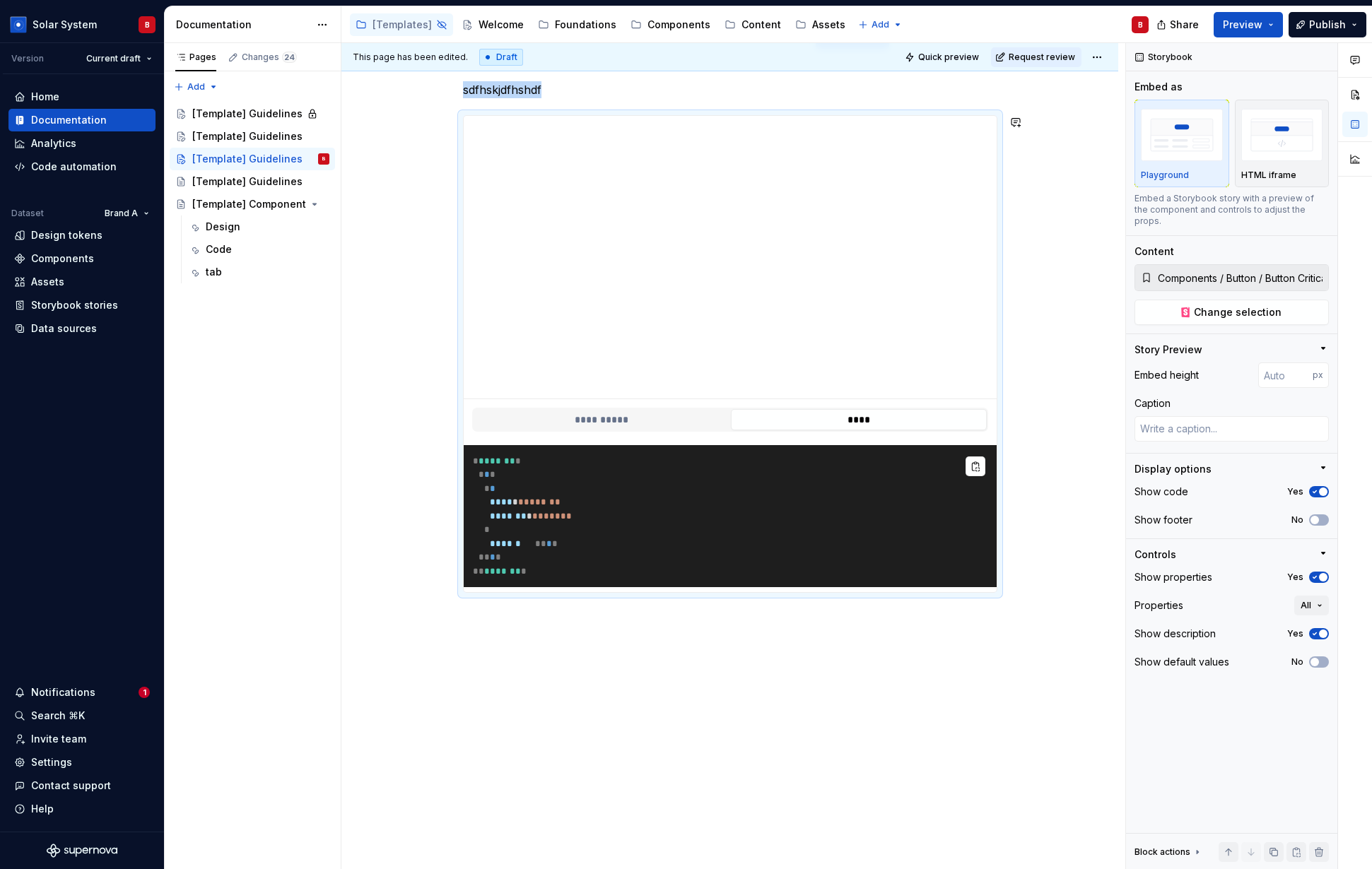
scroll to position [2030, 0]
click at [838, 506] on pre "* ******* * * * * * * **** * * ****** * ******* * * ***** * * ****** ** * * ** …" at bounding box center [729, 516] width 533 height 143
click at [841, 490] on pre "* ******* * * * * * * **** * * ****** * ******* * * ***** * * ****** ** * * ** …" at bounding box center [729, 516] width 533 height 143
type textarea "*"
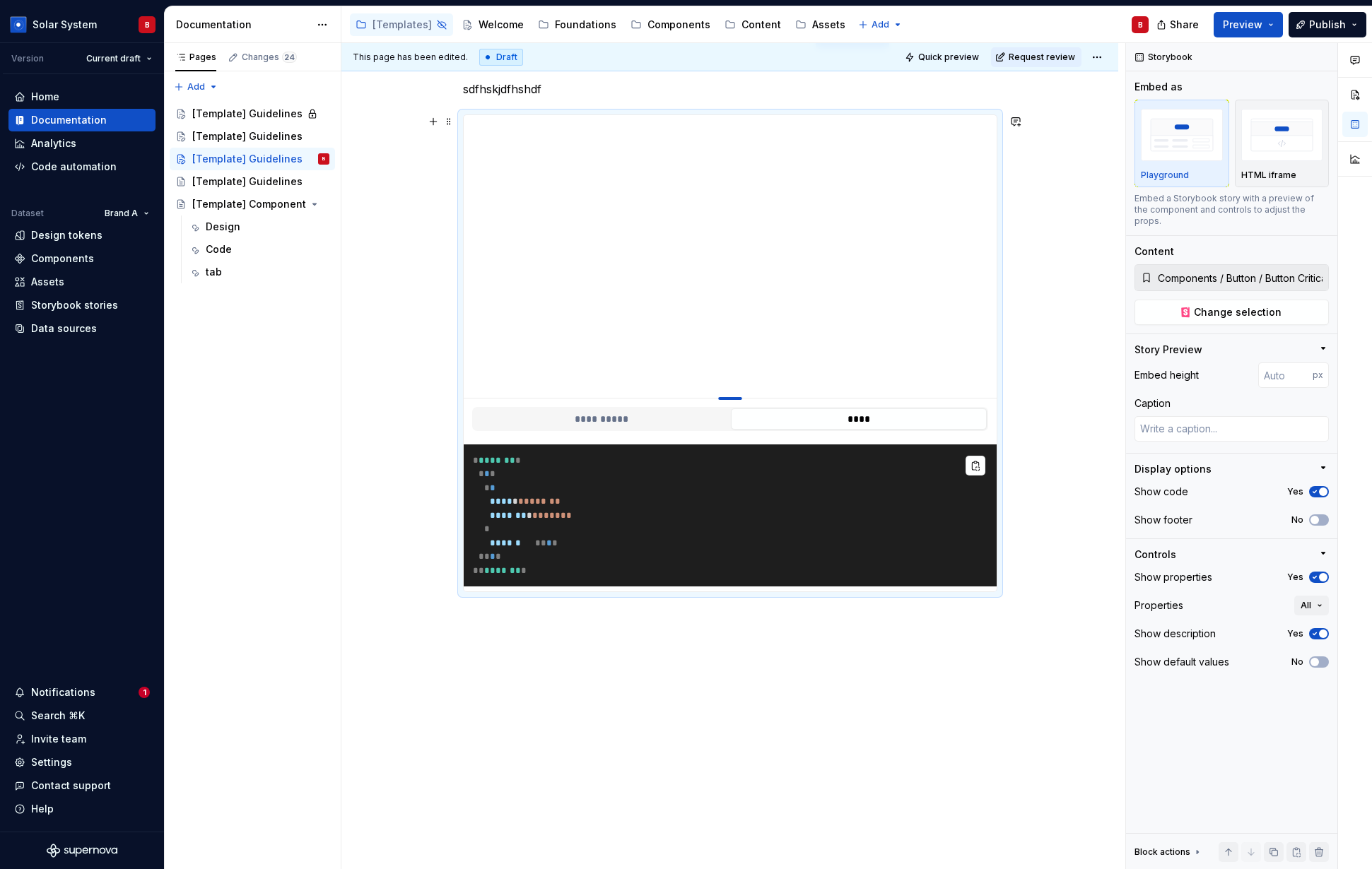
type input "398"
type textarea "*"
type input "349"
type textarea "*"
type input "228"
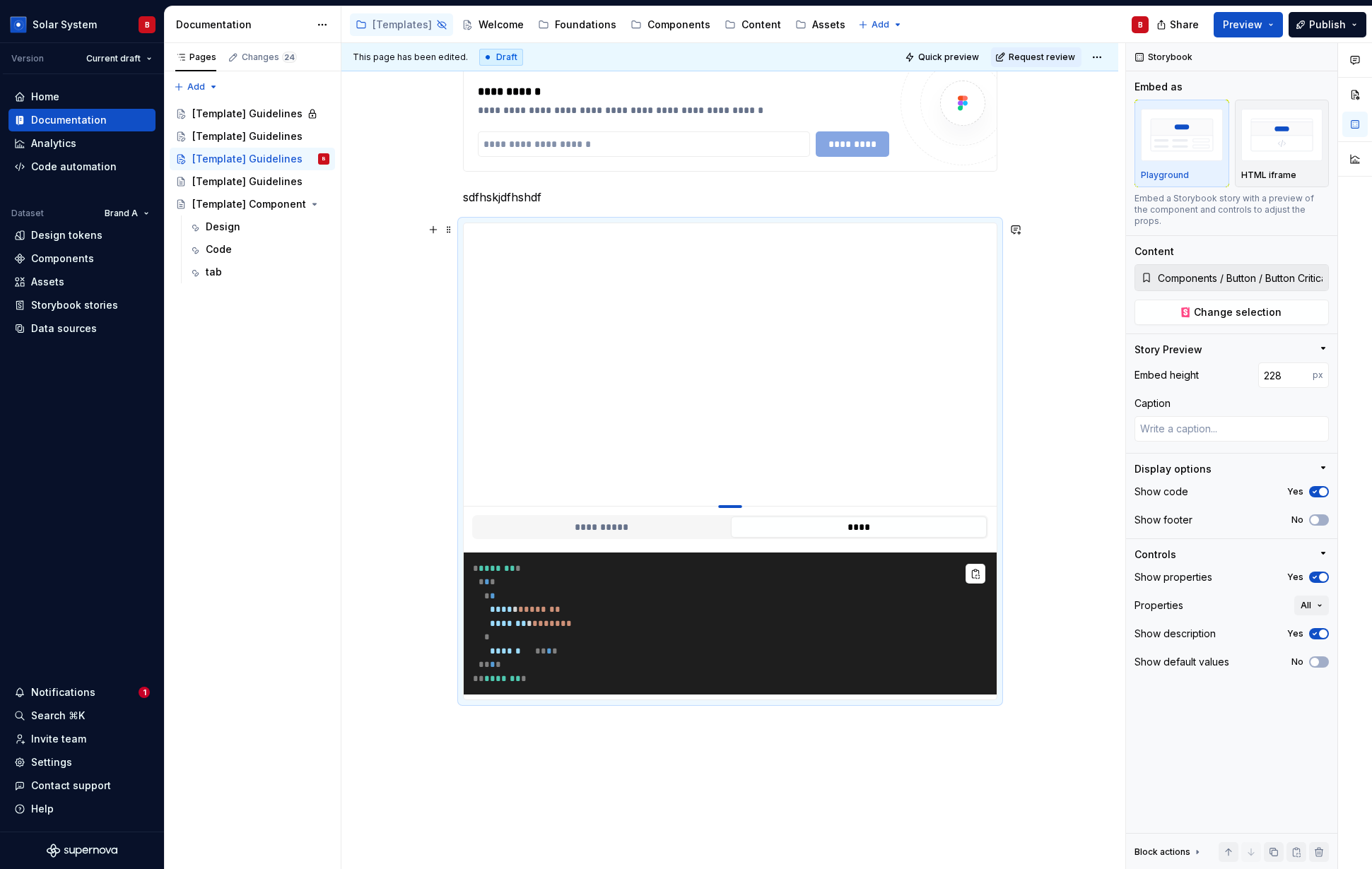
type textarea "*"
type input "100"
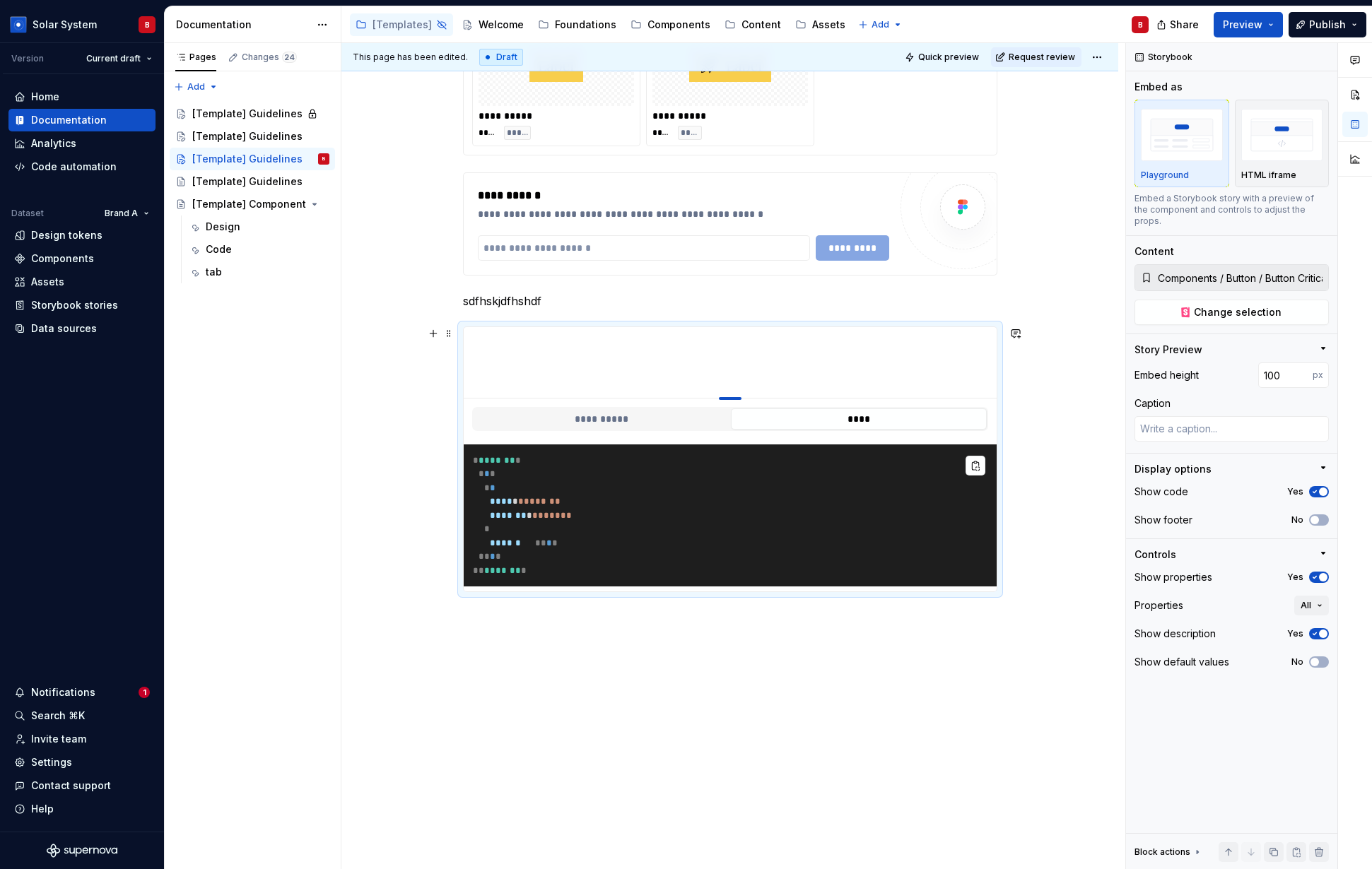
scroll to position [1818, 0]
drag, startPoint x: 733, startPoint y: 384, endPoint x: 724, endPoint y: 356, distance: 29.4
click at [735, 395] on div at bounding box center [730, 396] width 99 height 2
type textarea "*"
type input "137"
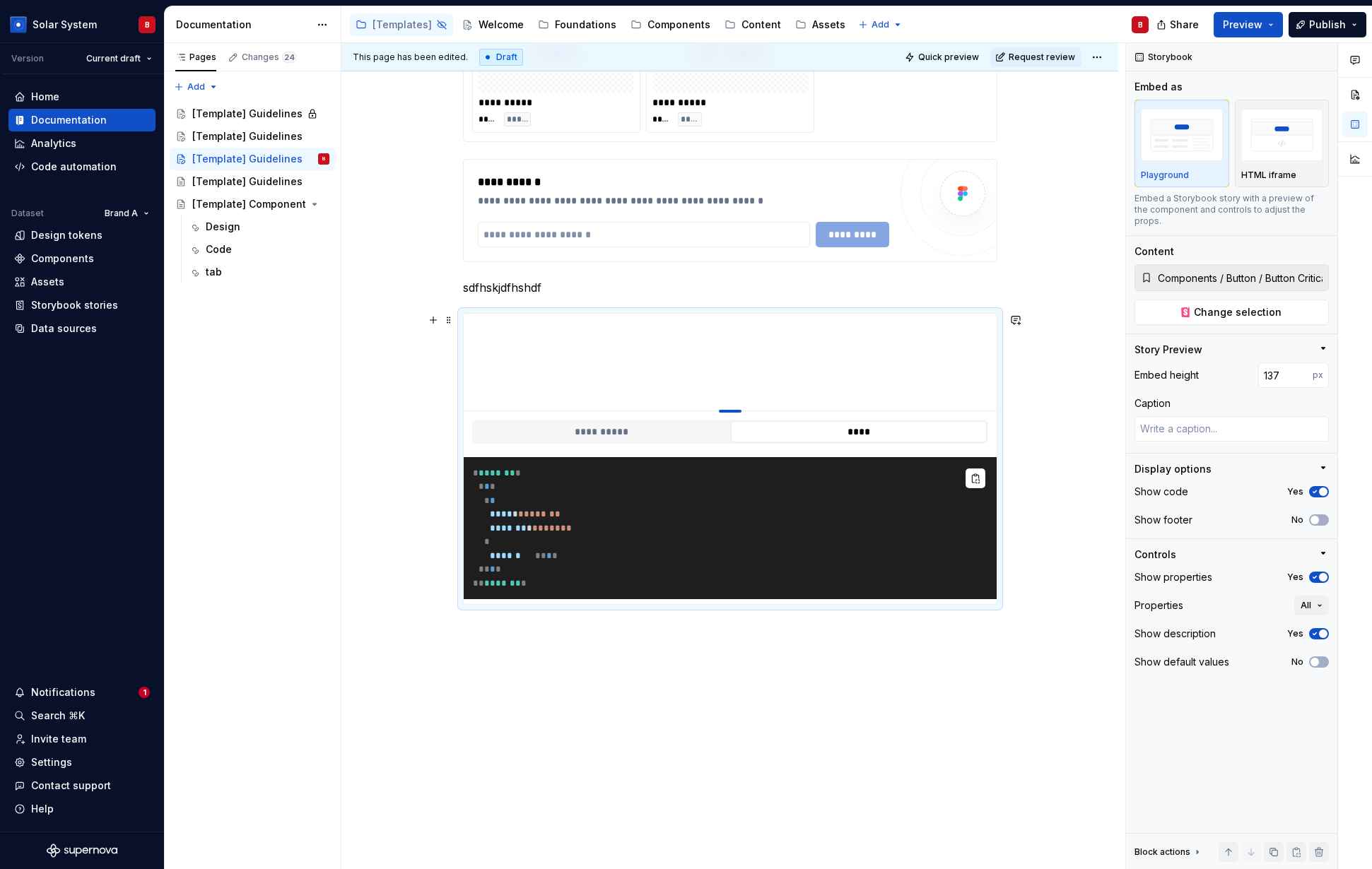
type textarea "*"
type input "138"
type textarea "*"
type input "139"
type textarea "*"
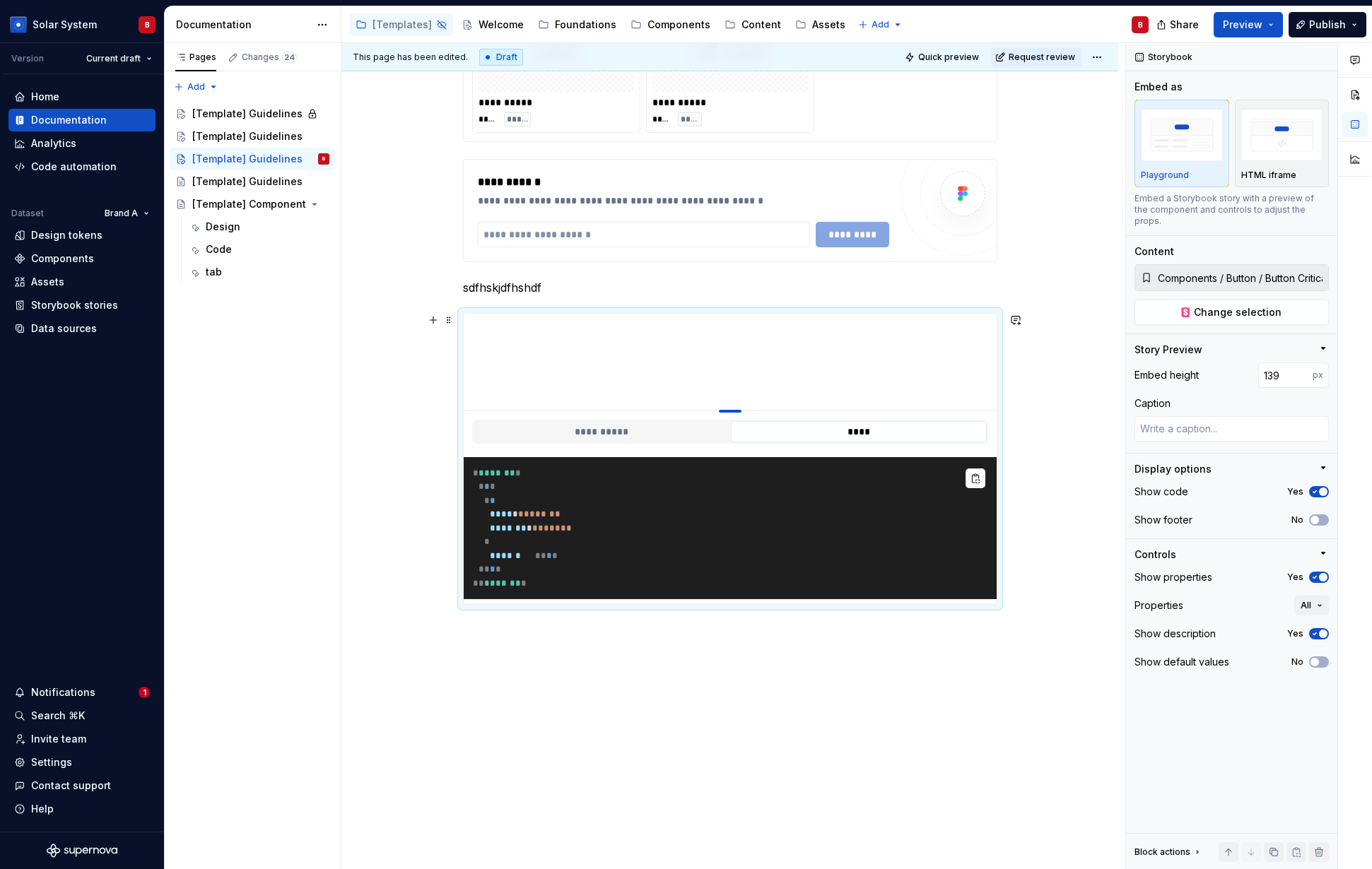
type input "140"
type textarea "*"
type input "141"
type textarea "*"
type input "142"
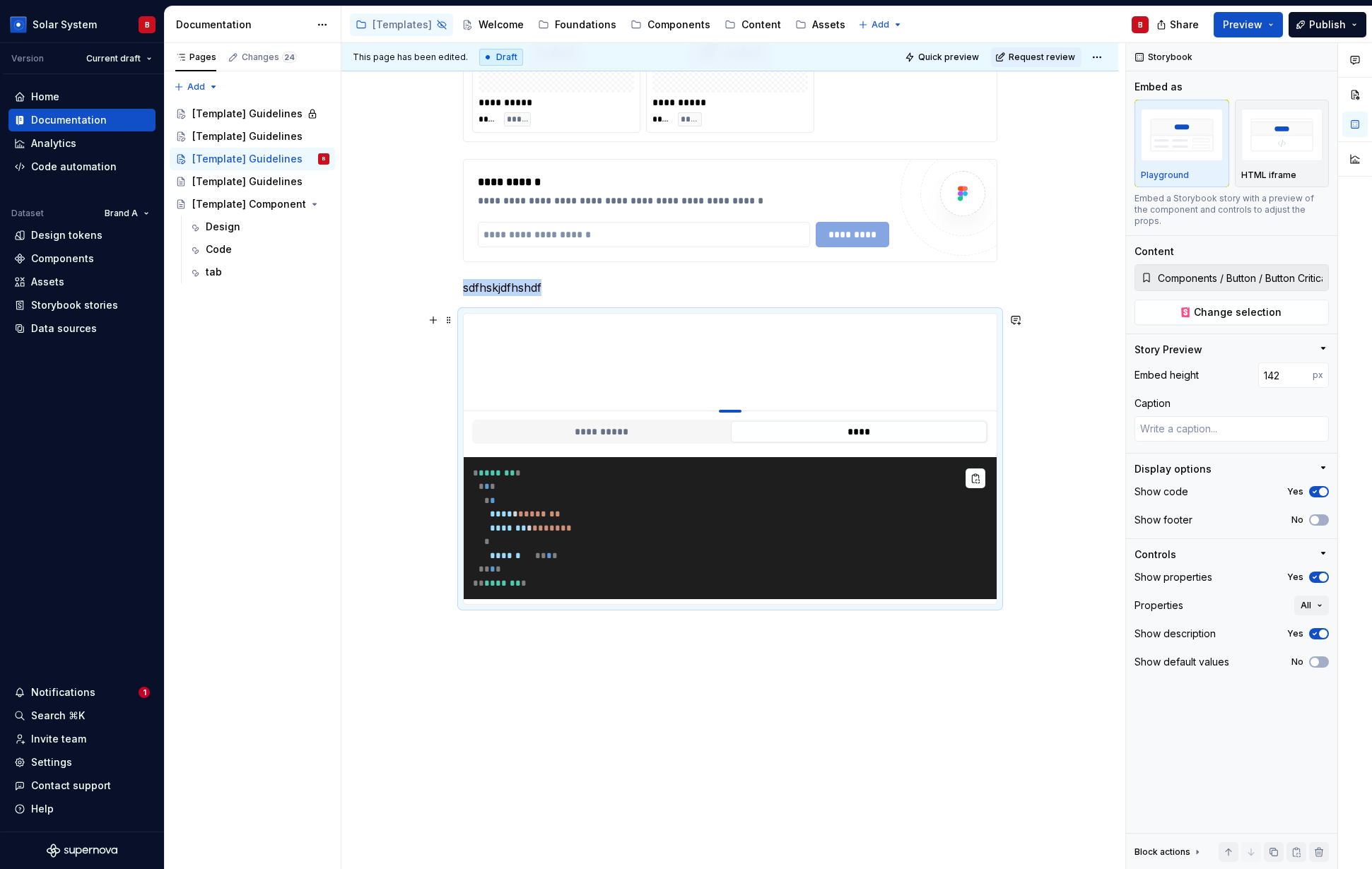
type textarea "*"
type input "143"
type textarea "*"
type input "145"
type textarea "*"
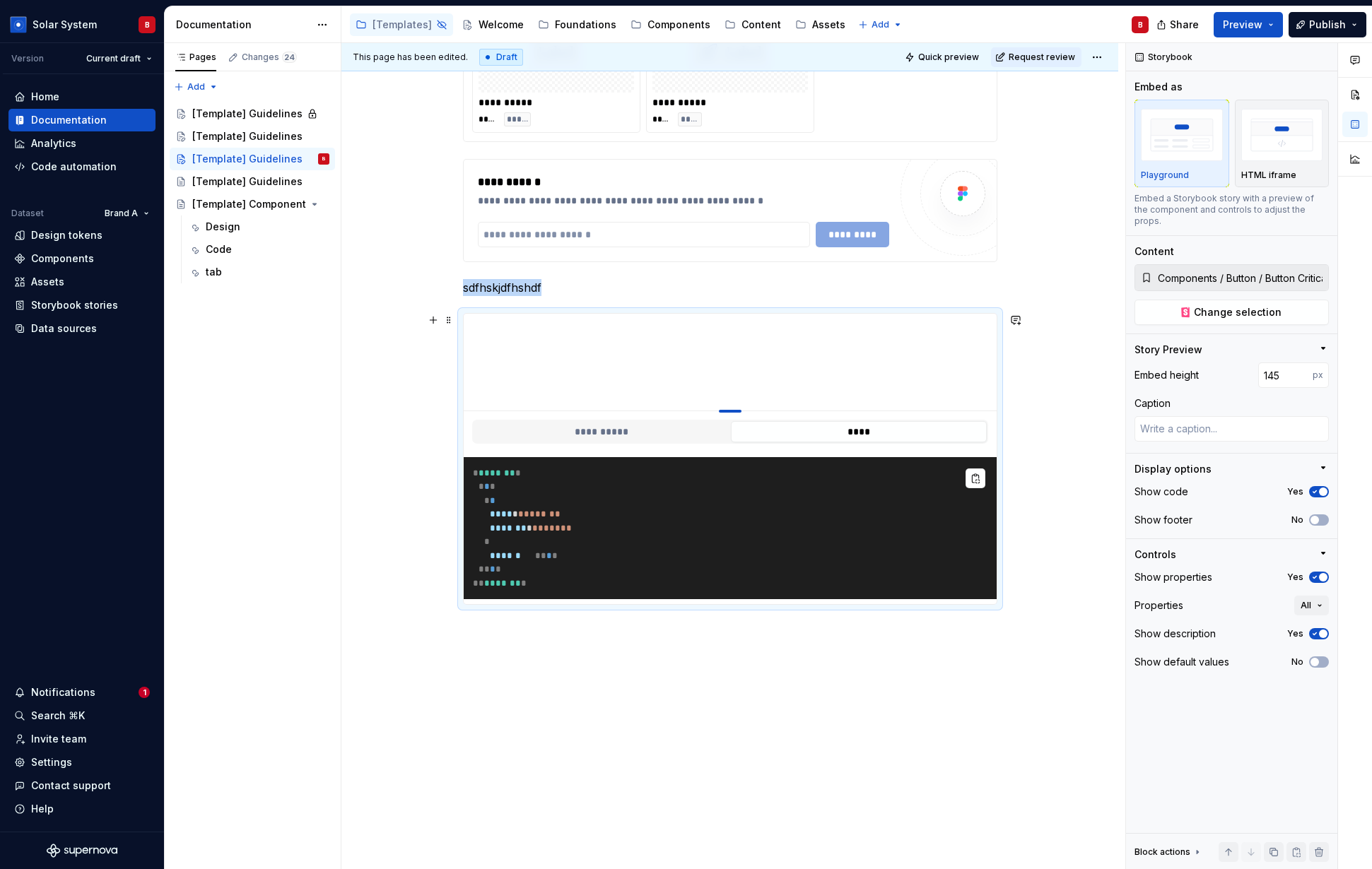
type input "147"
type textarea "*"
type input "149"
type textarea "*"
type input "151"
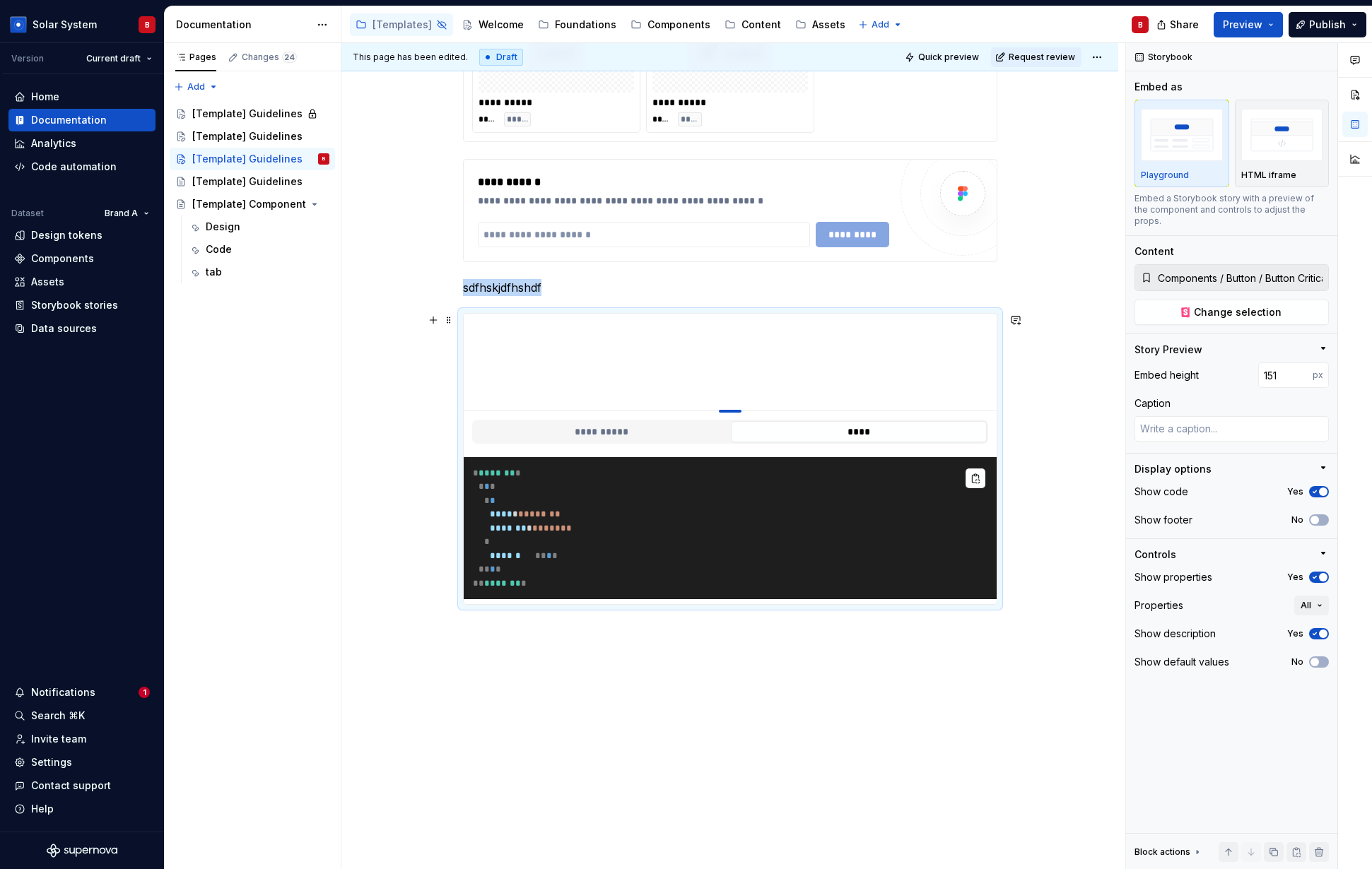
type textarea "*"
type input "154"
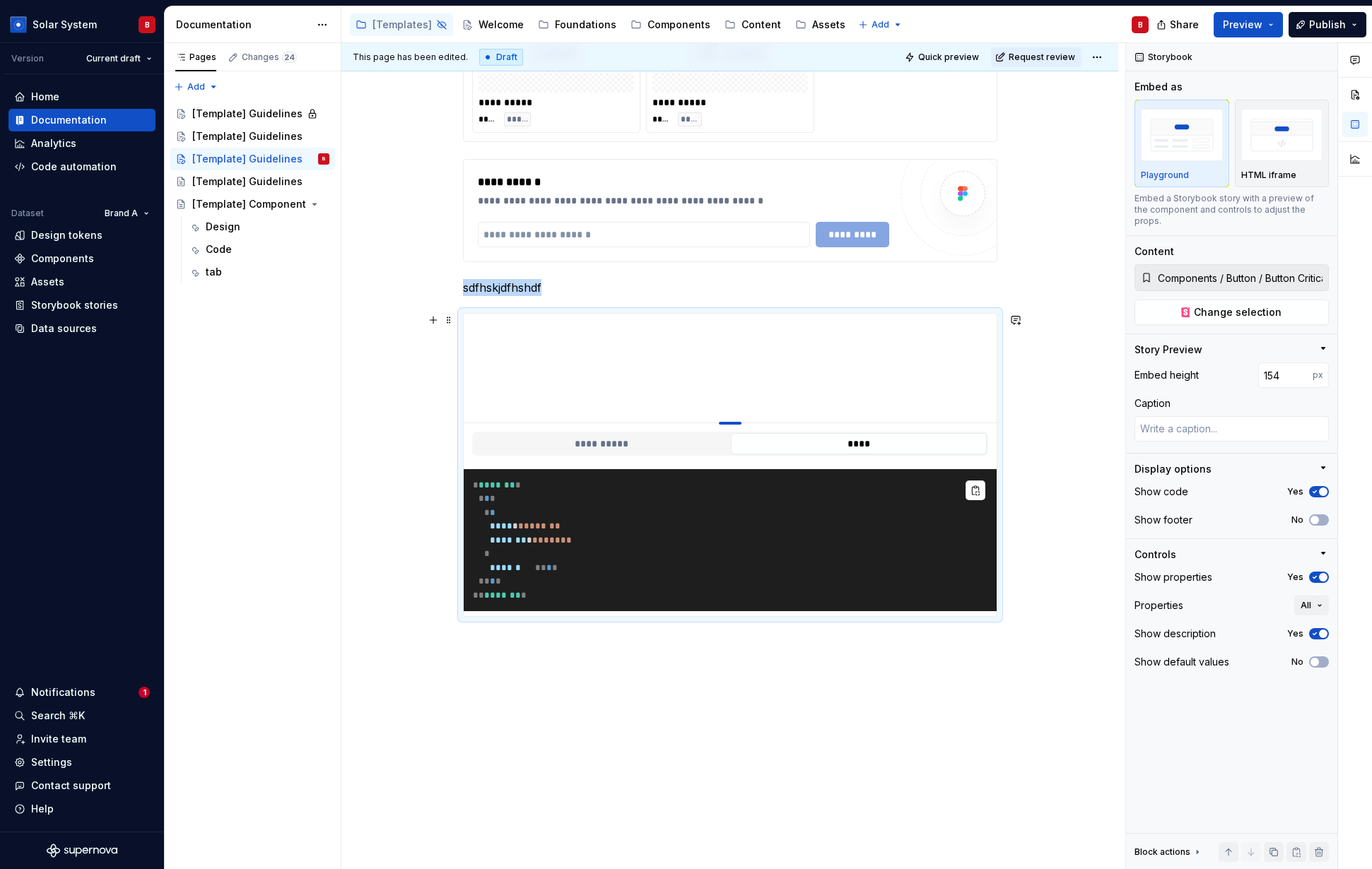
type textarea "*"
type input "156"
type textarea "*"
type input "157"
drag, startPoint x: 735, startPoint y: 385, endPoint x: 733, endPoint y: 424, distance: 39.1
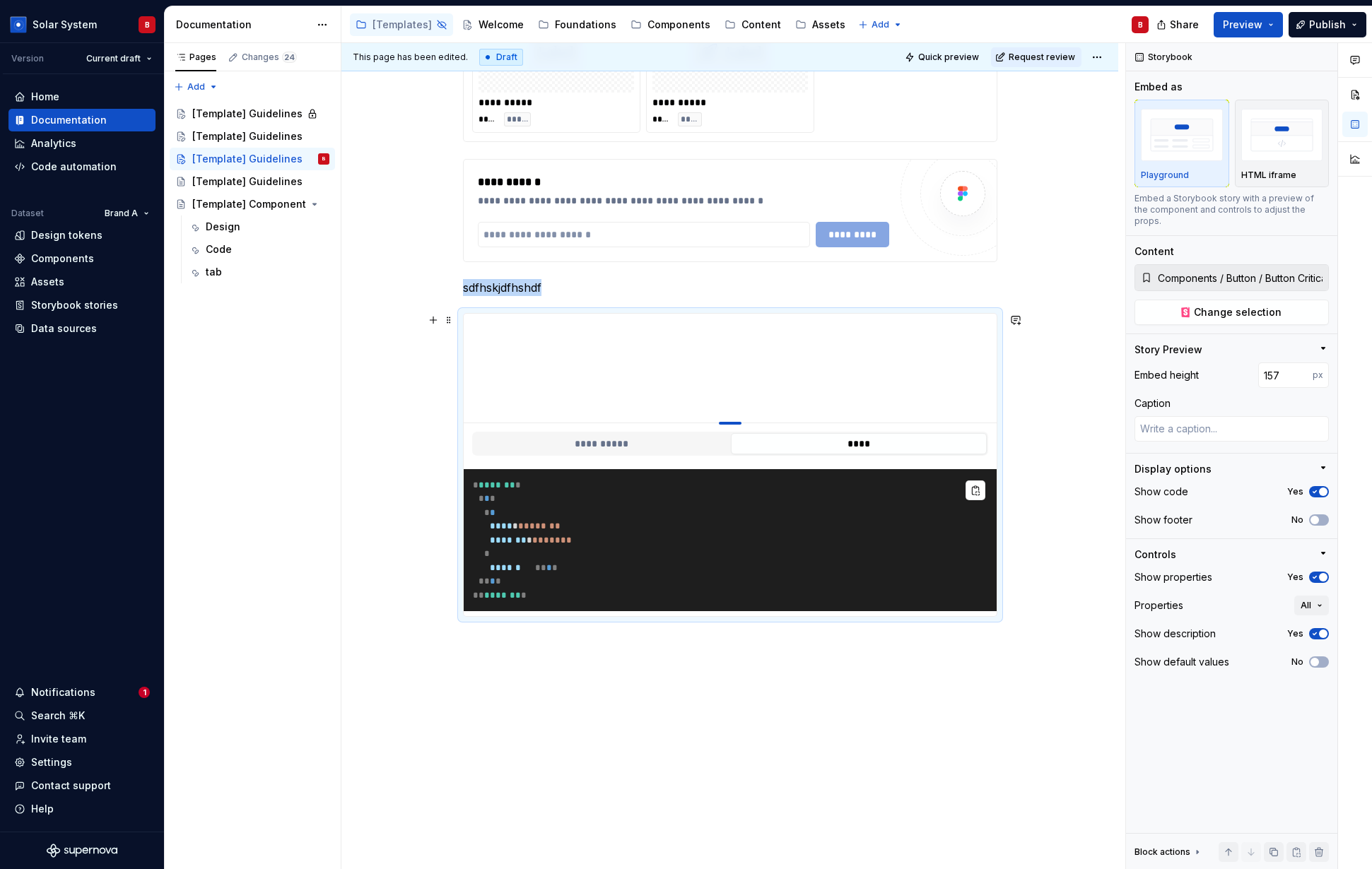
click at [733, 424] on div at bounding box center [730, 423] width 23 height 2
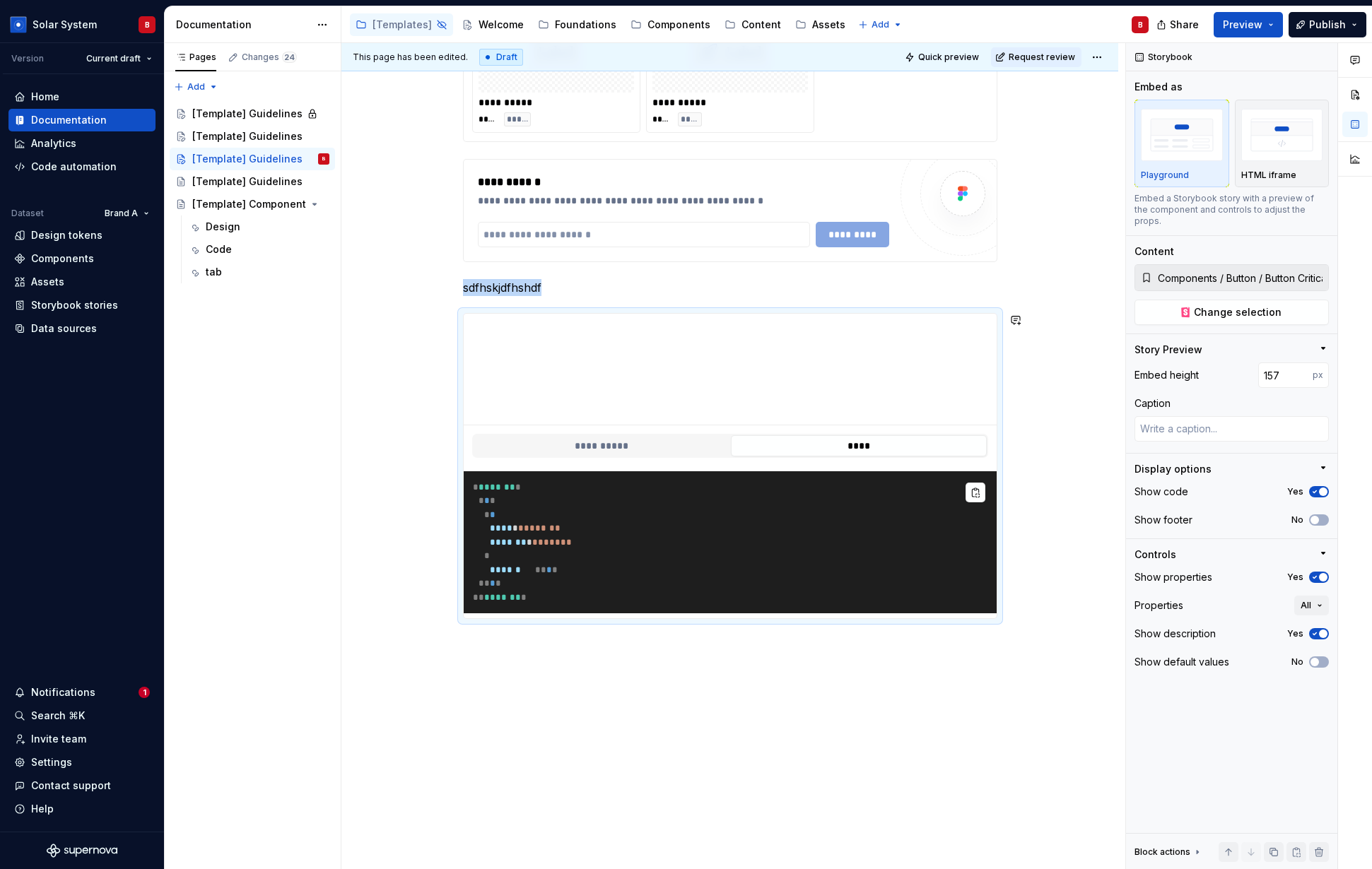
type textarea "*"
